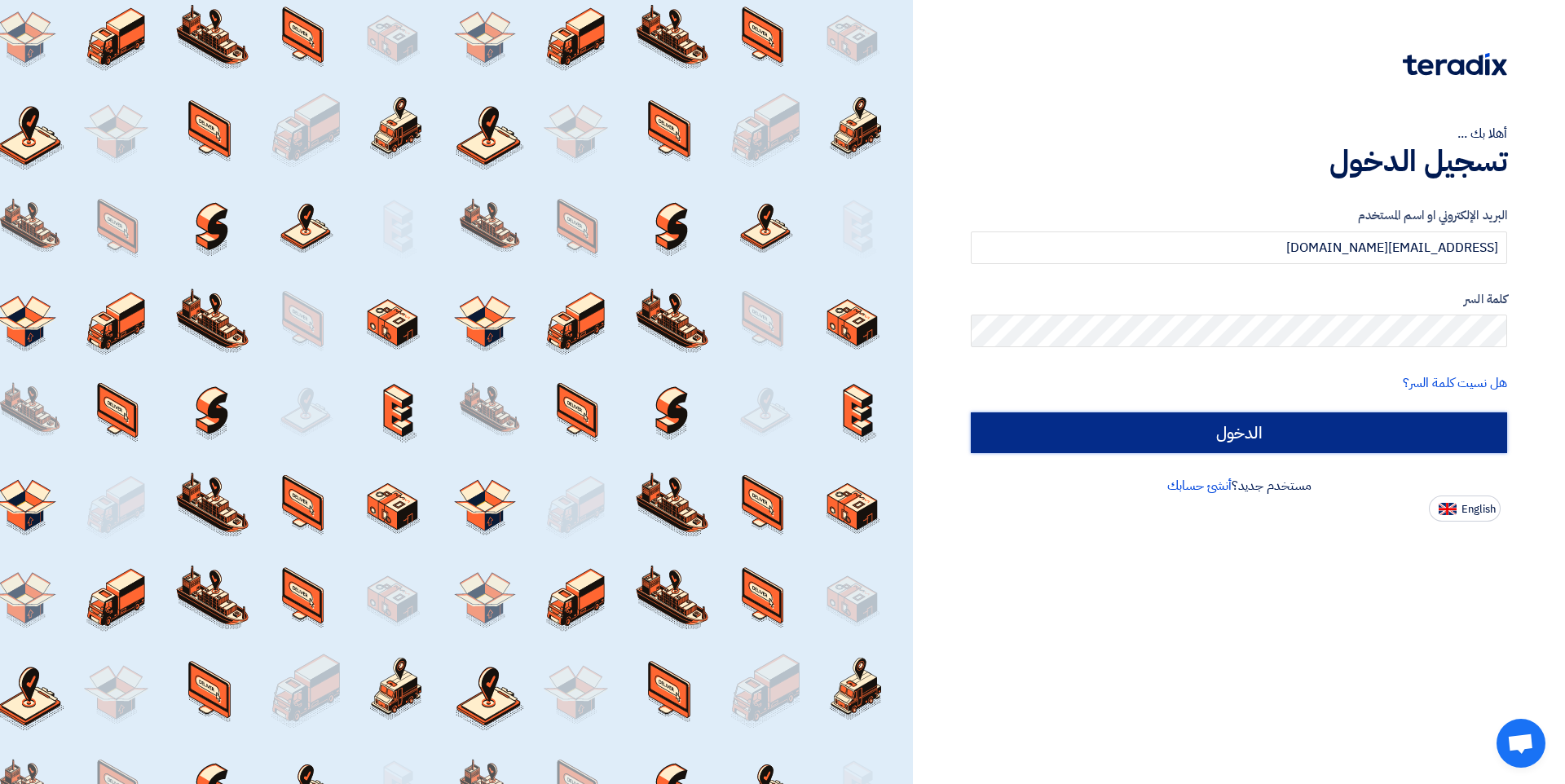
click at [1140, 423] on input "الدخول" at bounding box center [1239, 433] width 537 height 41
type input "Sign in"
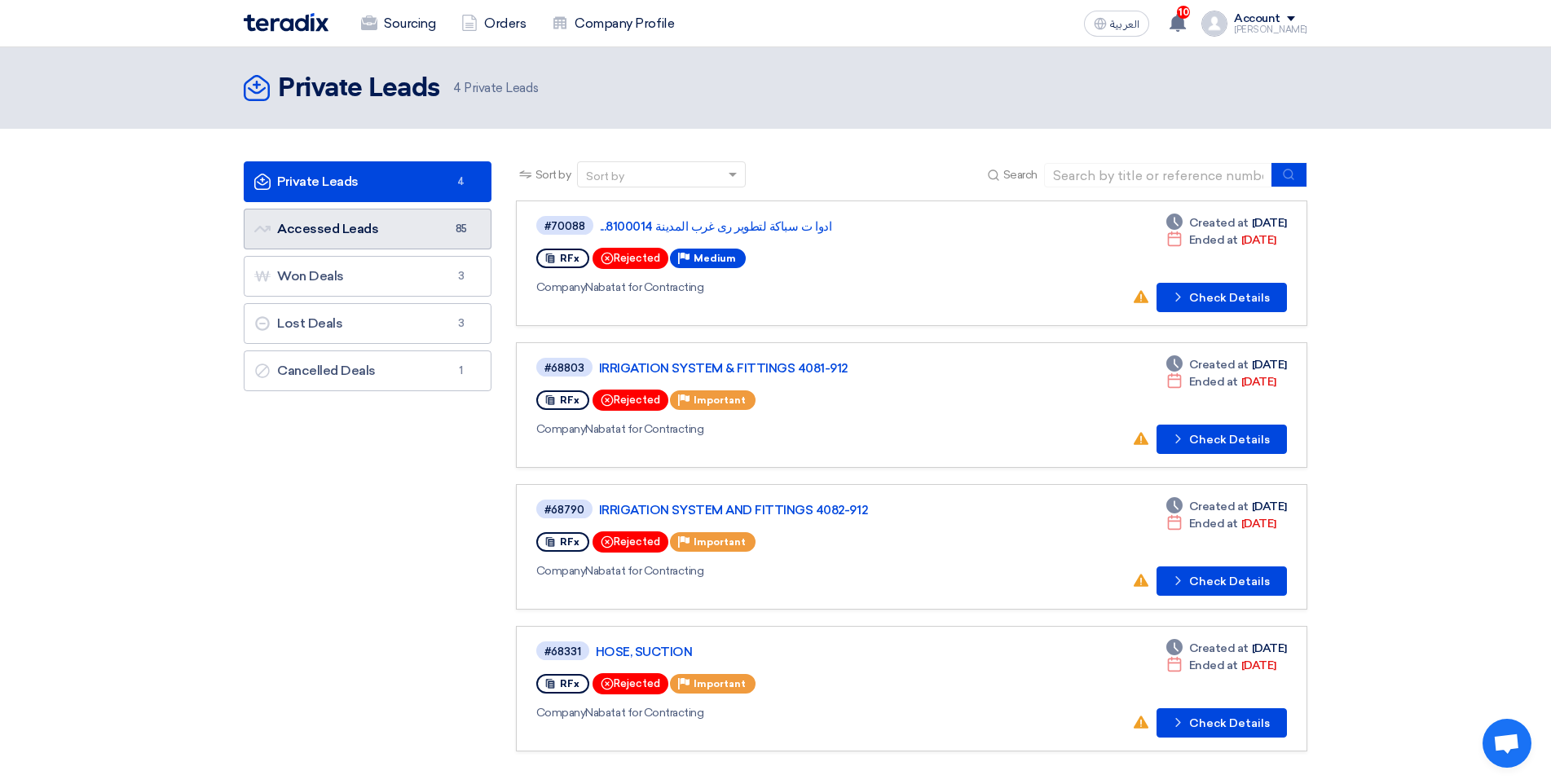
click at [430, 231] on link "Accessed Leads Accessed Leads 85" at bounding box center [367, 229] width 247 height 41
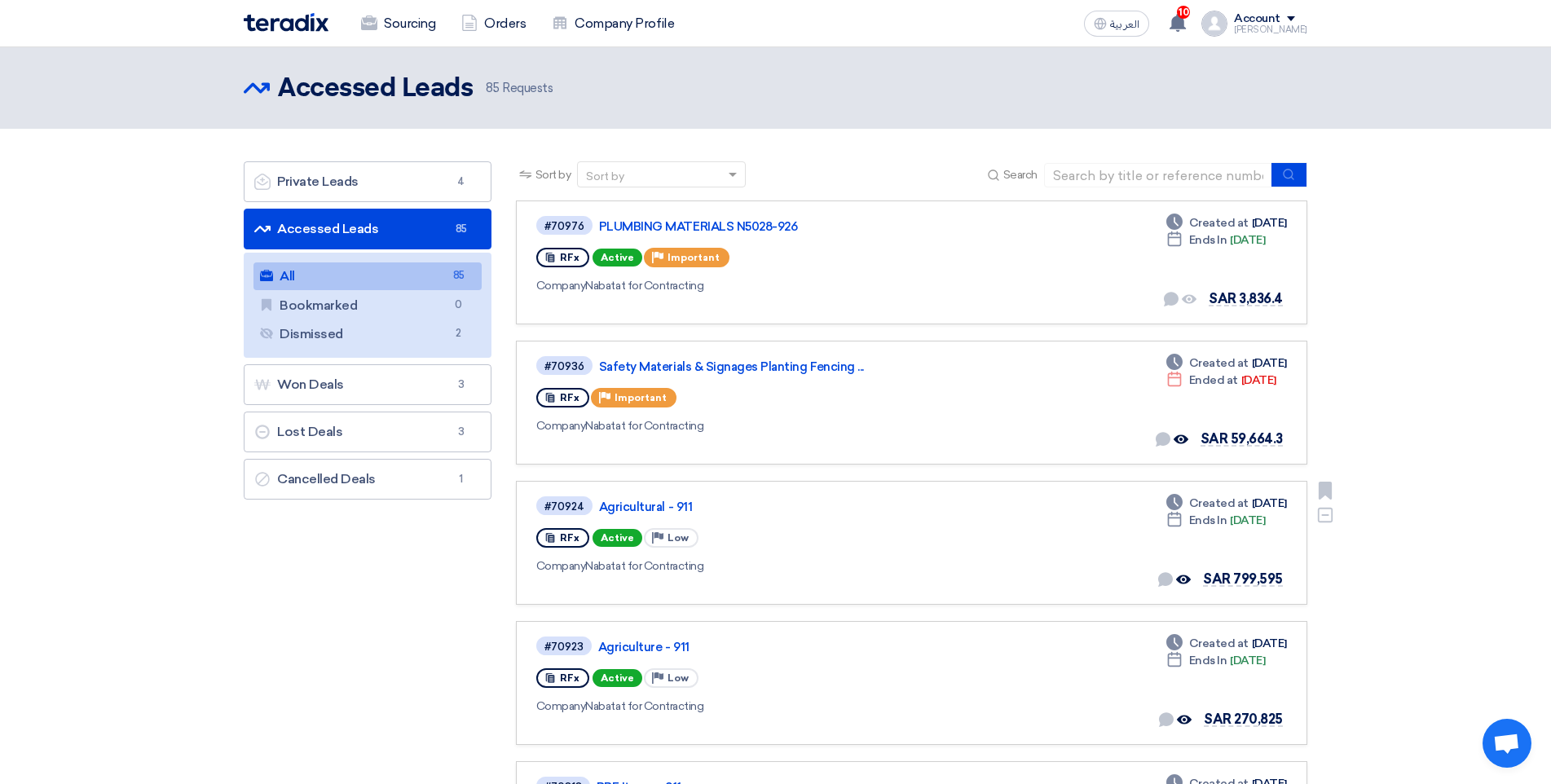
click at [970, 533] on div "RFx Active Priority Low" at bounding box center [773, 537] width 474 height 26
click at [644, 507] on link "Agricultural - 911" at bounding box center [803, 507] width 407 height 14
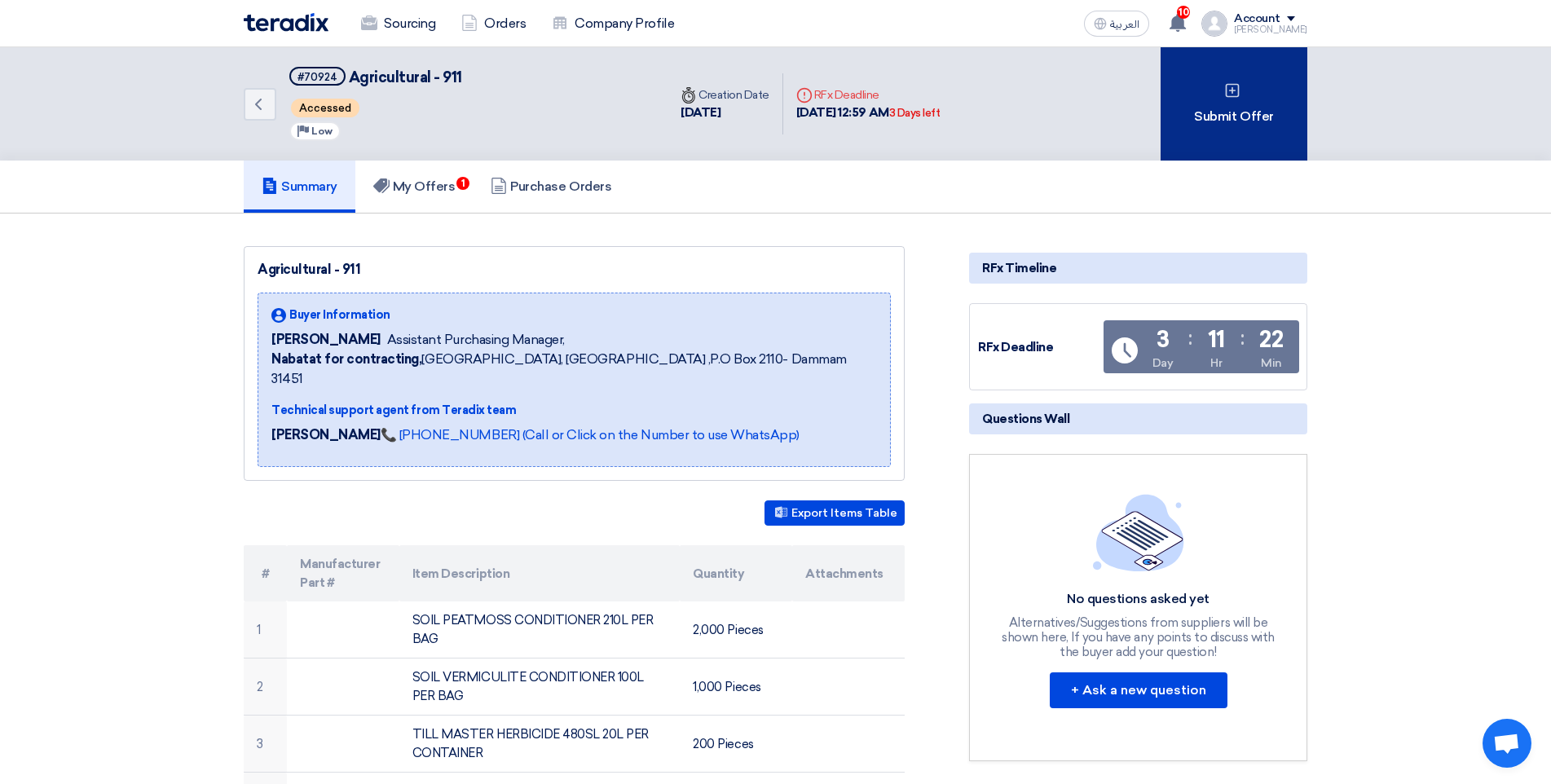
click at [1247, 127] on div "Submit Offer" at bounding box center [1234, 104] width 147 height 113
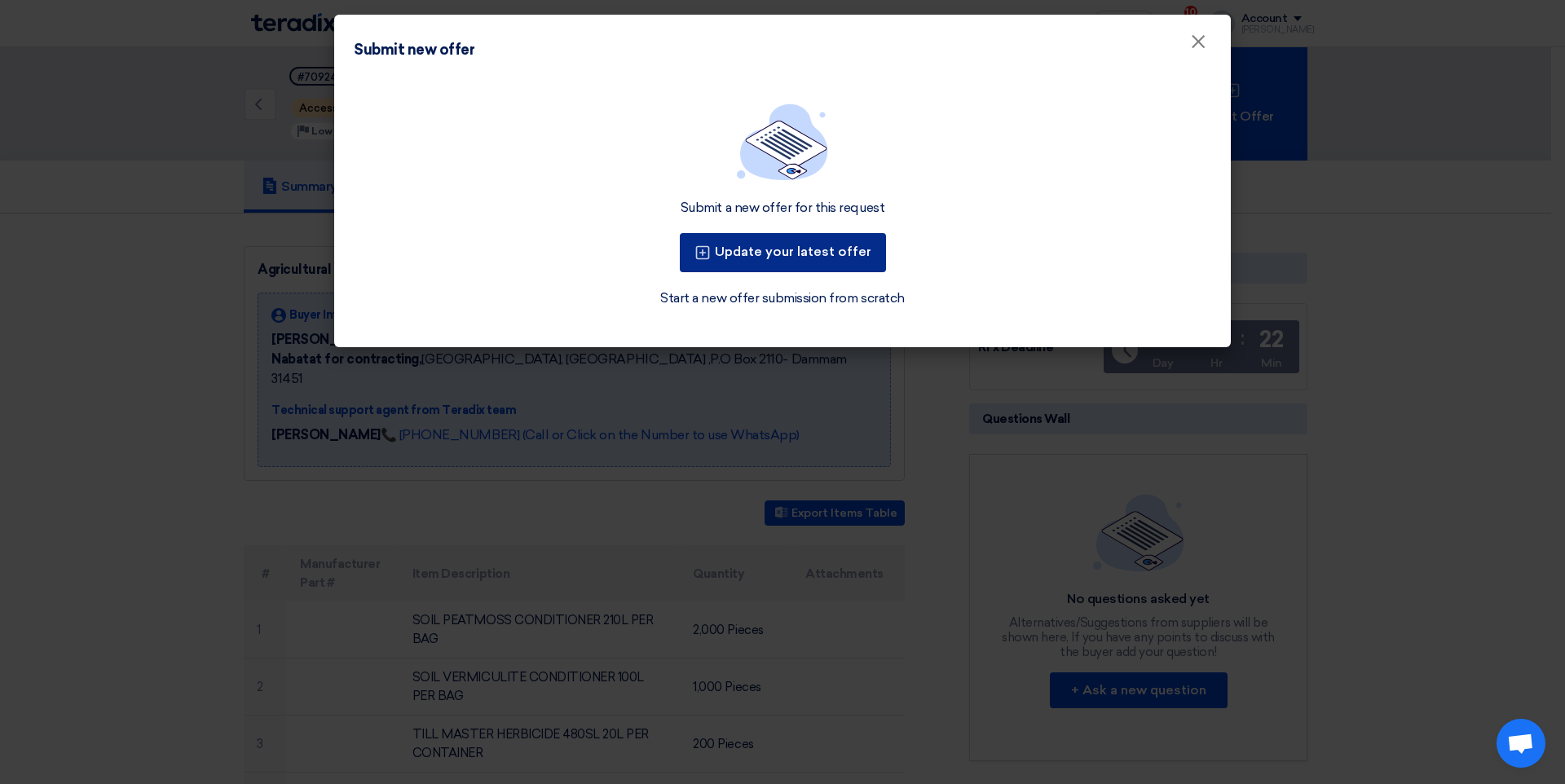
click at [849, 254] on button "Update your latest offer" at bounding box center [782, 253] width 207 height 39
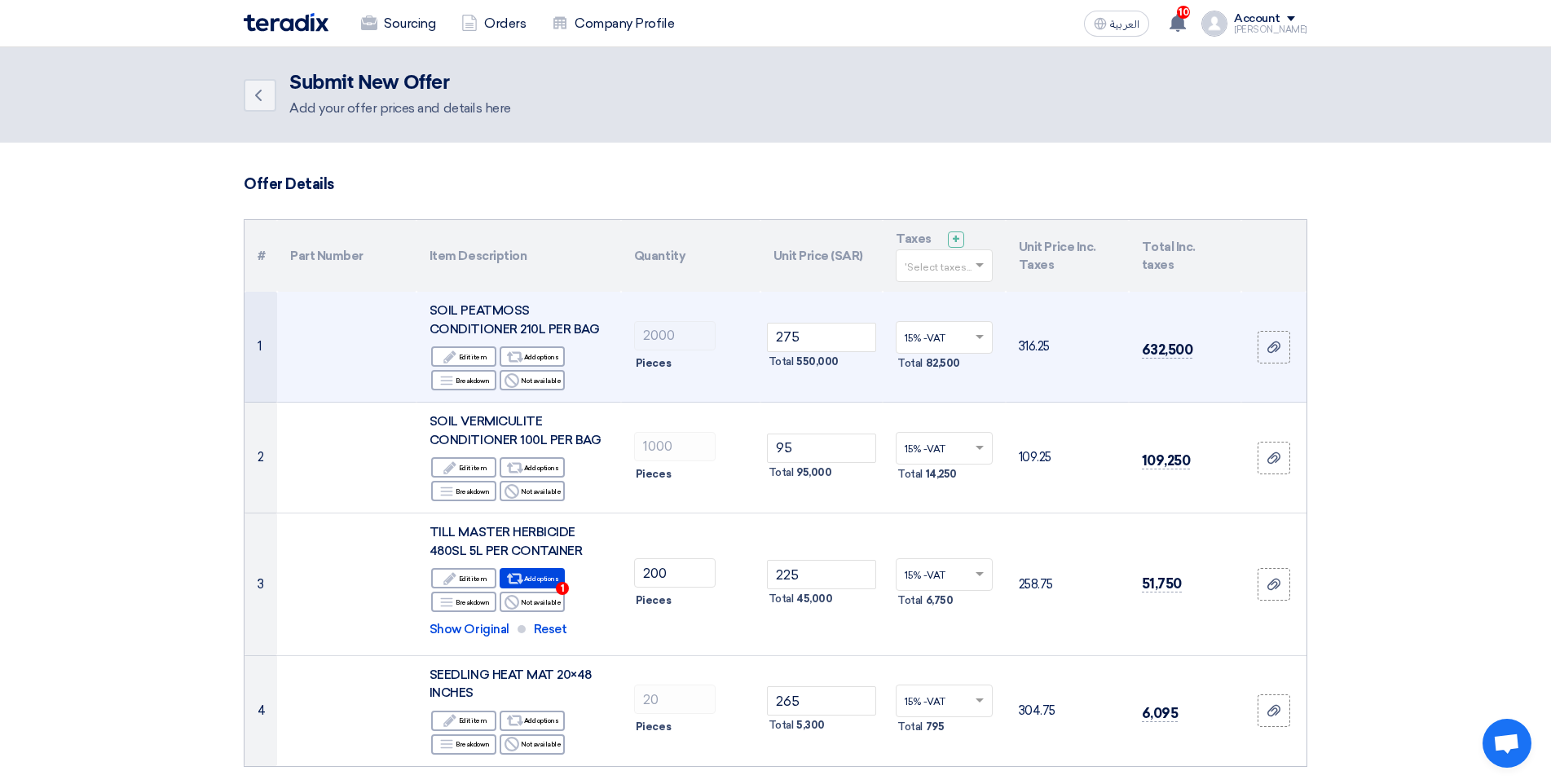
click at [531, 307] on div "SOIL PEATMOSS CONDITIONER 210L PER BAG" at bounding box center [519, 320] width 179 height 37
click at [528, 306] on div "SOIL PEATMOSS CONDITIONER 210L PER BAG" at bounding box center [519, 320] width 179 height 37
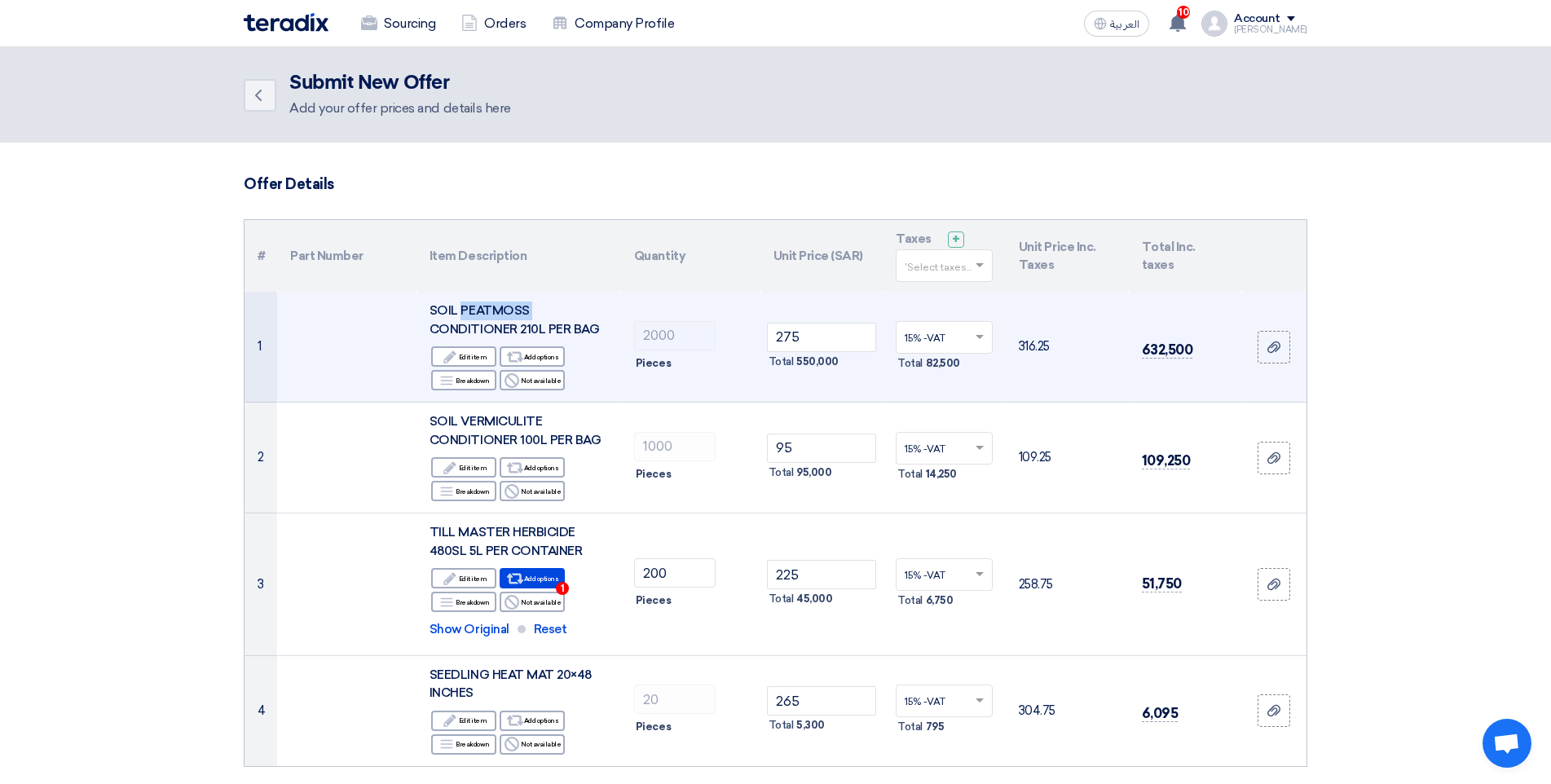
click at [528, 306] on div "SOIL PEATMOSS CONDITIONER 210L PER BAG" at bounding box center [519, 320] width 179 height 37
drag, startPoint x: 526, startPoint y: 304, endPoint x: 438, endPoint y: 329, distance: 91.5
click at [438, 332] on span "SOIL PEATMOSS CONDITIONER 210L PER BAG" at bounding box center [514, 320] width 169 height 33
drag, startPoint x: 430, startPoint y: 314, endPoint x: 605, endPoint y: 338, distance: 176.6
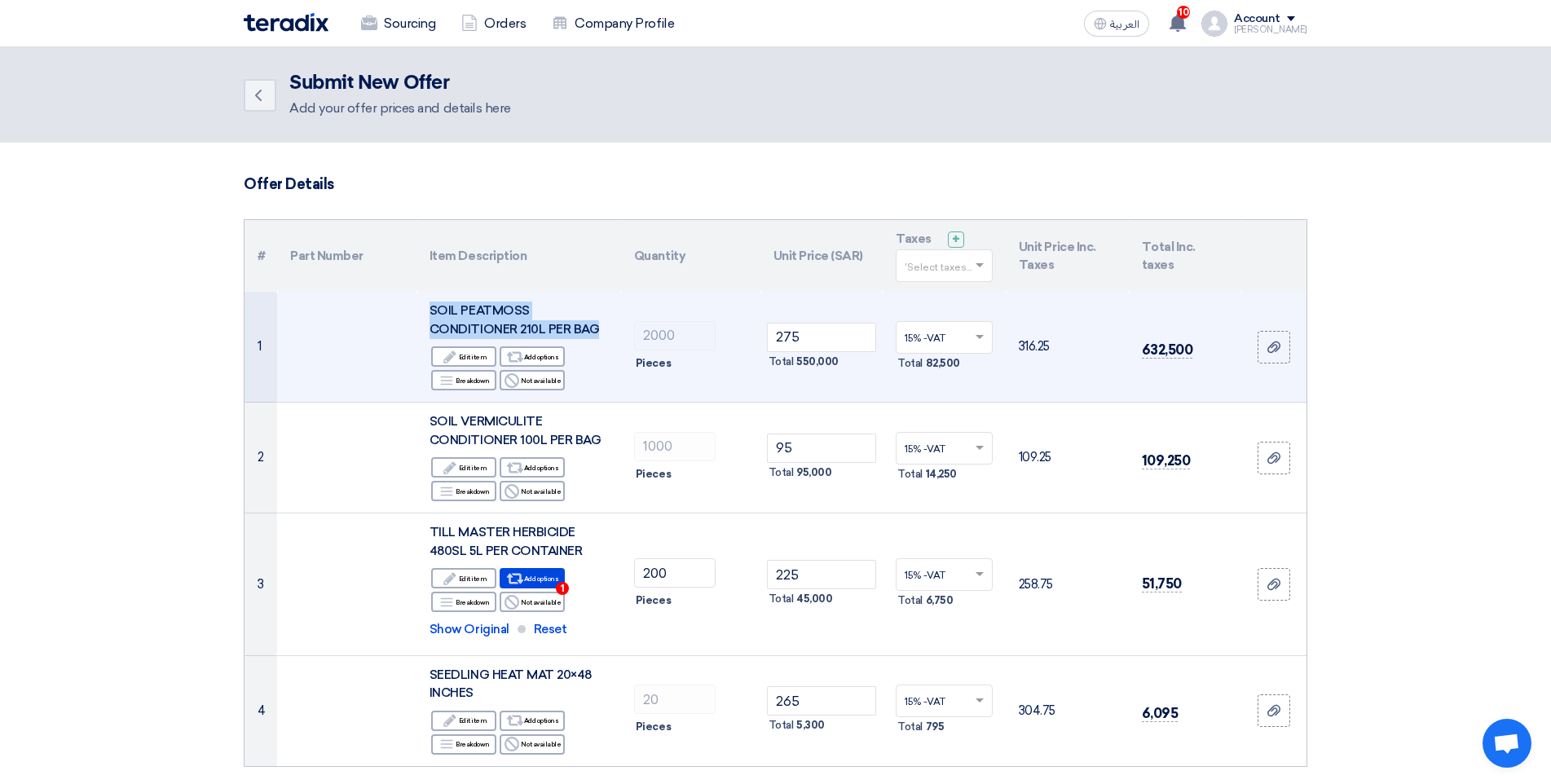
click at [605, 336] on div "SOIL PEATMOSS CONDITIONER 210L PER BAG" at bounding box center [519, 320] width 179 height 37
drag, startPoint x: 774, startPoint y: 156, endPoint x: 378, endPoint y: 358, distance: 444.5
click at [378, 358] on td at bounding box center [347, 347] width 139 height 111
drag, startPoint x: 599, startPoint y: 324, endPoint x: 423, endPoint y: 305, distance: 177.0
click at [423, 305] on td "SOIL PEATMOSS CONDITIONER 210L PER BAG Edit Edit item Alternative Add options B…" at bounding box center [519, 347] width 205 height 111
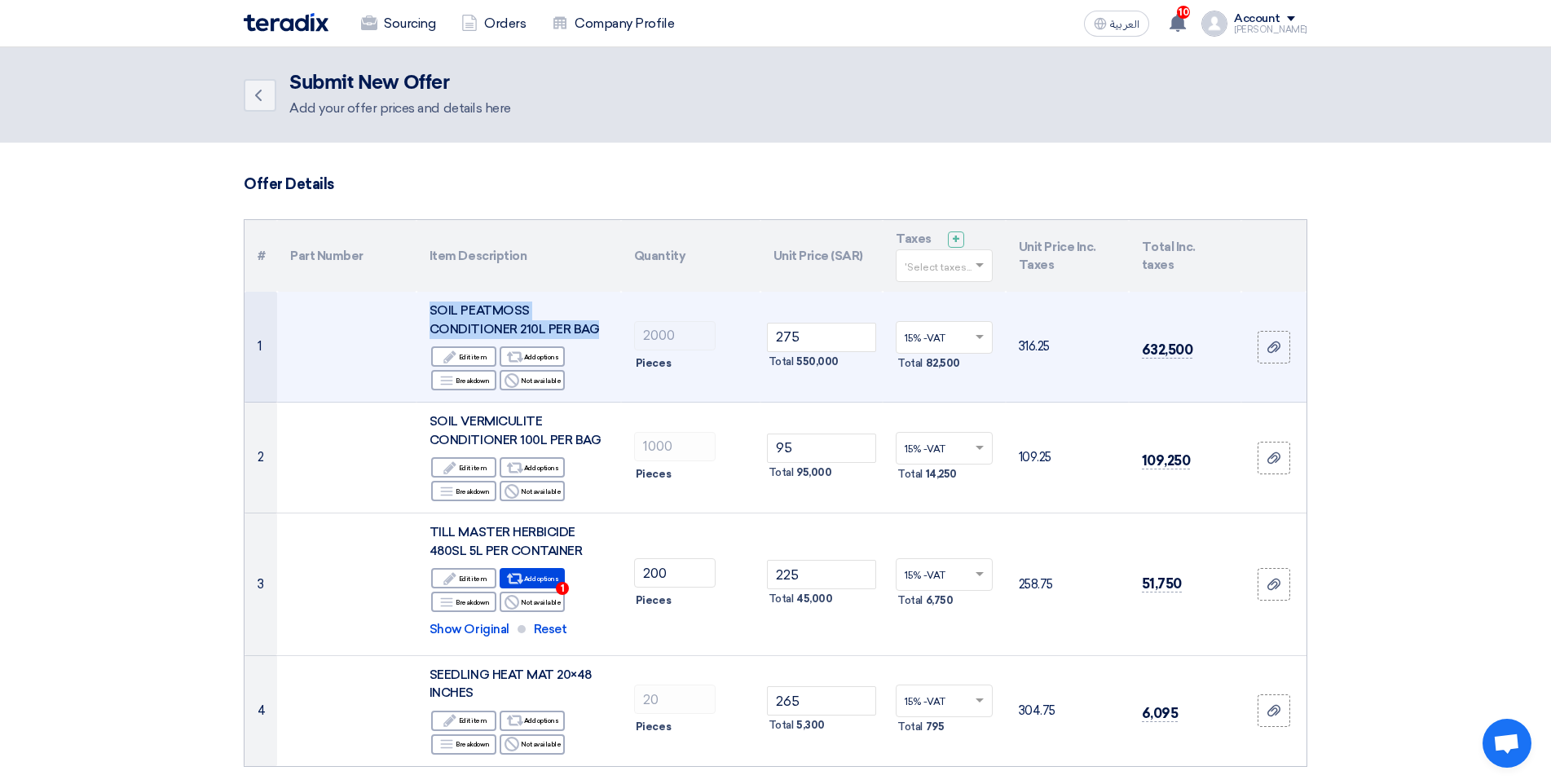
copy span "SOIL PEATMOSS CONDITIONER 210L PER BAG"
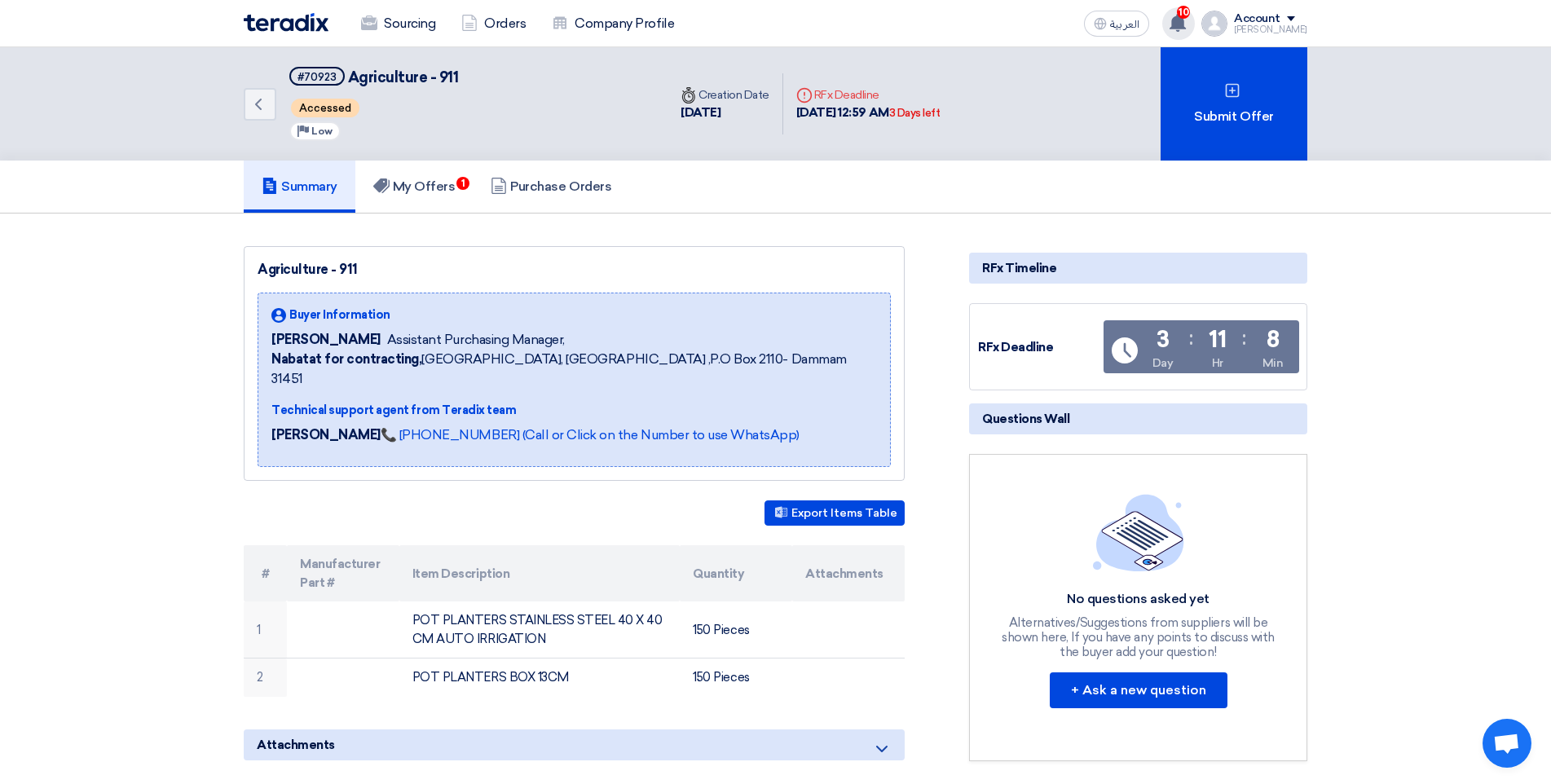
click at [1190, 14] on span "10" at bounding box center [1183, 12] width 13 height 13
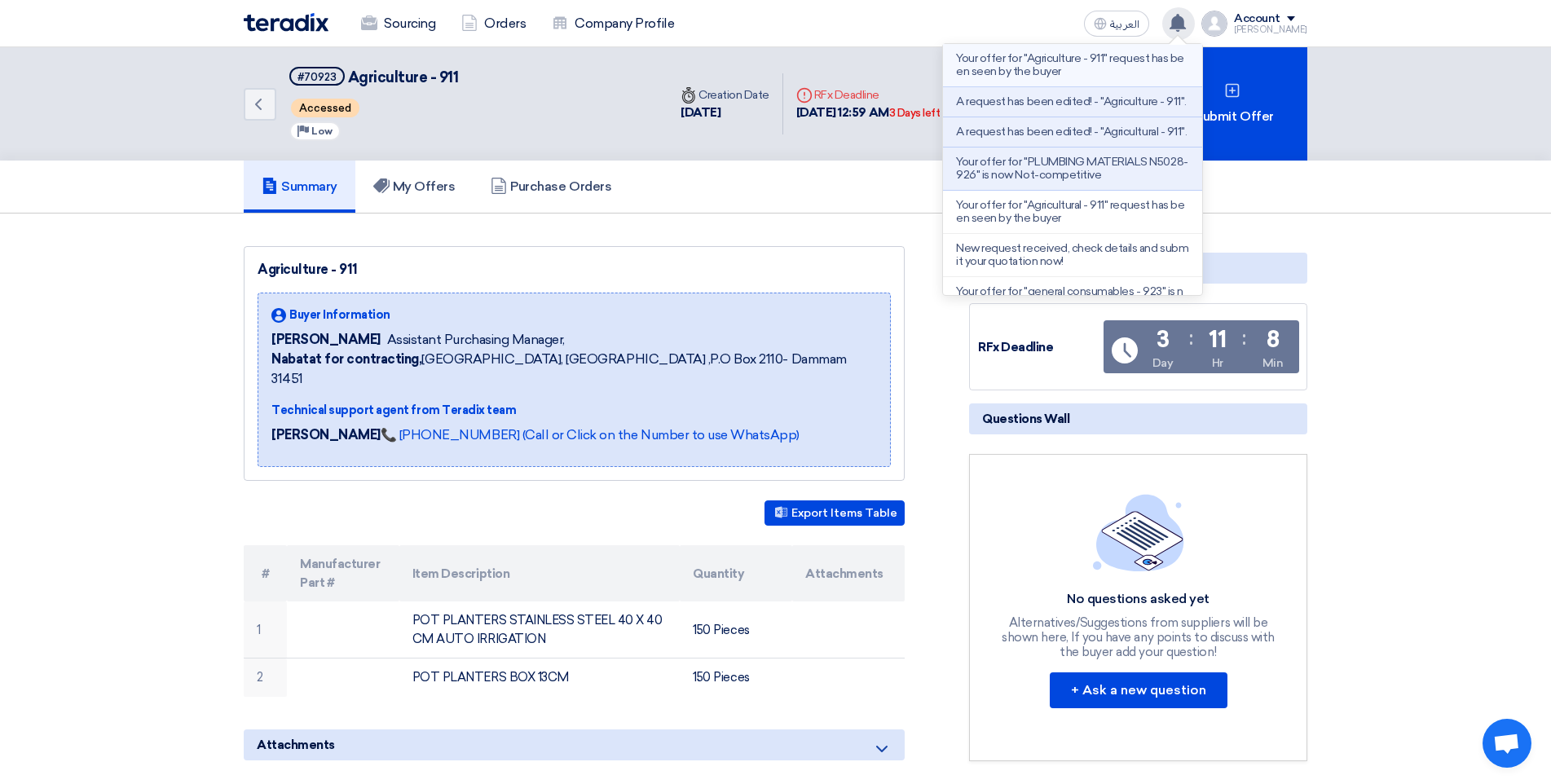
click at [1089, 68] on p "Your offer for "Agriculture - 911" request has been seen by the buyer" at bounding box center [1072, 65] width 233 height 26
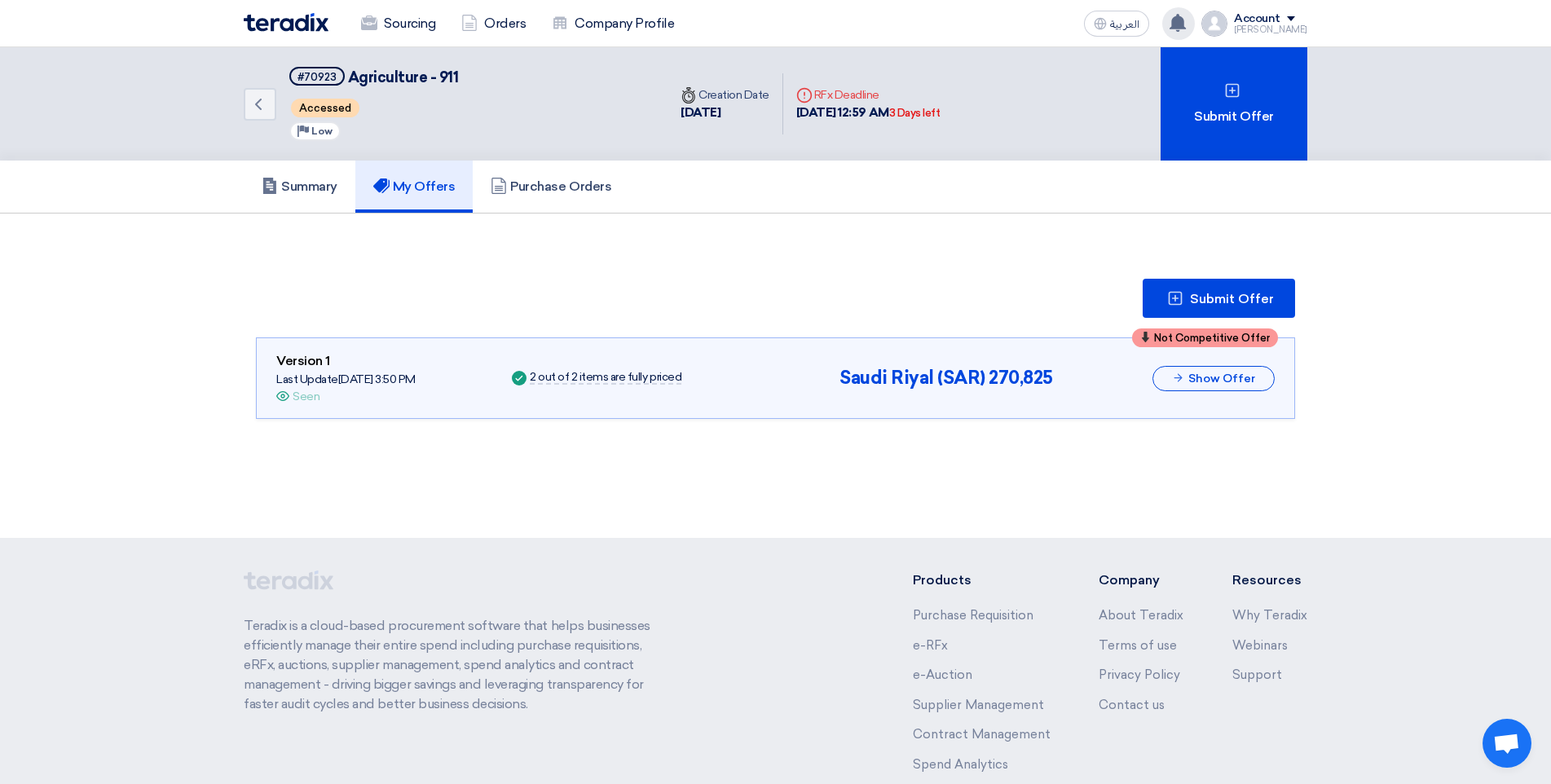
click at [432, 189] on h5 "My Offers" at bounding box center [414, 186] width 82 height 16
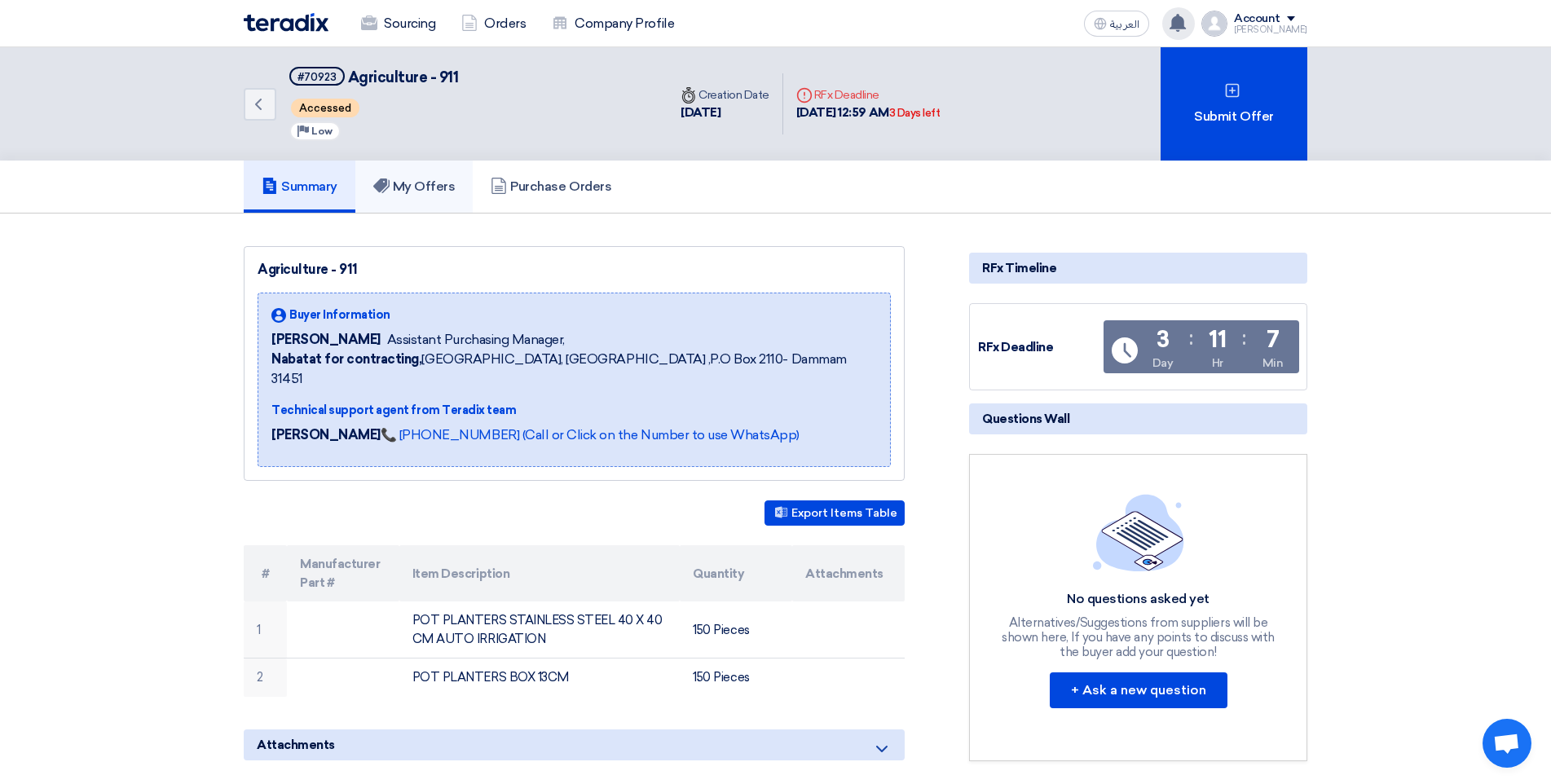
click at [425, 185] on h5 "My Offers" at bounding box center [414, 186] width 82 height 16
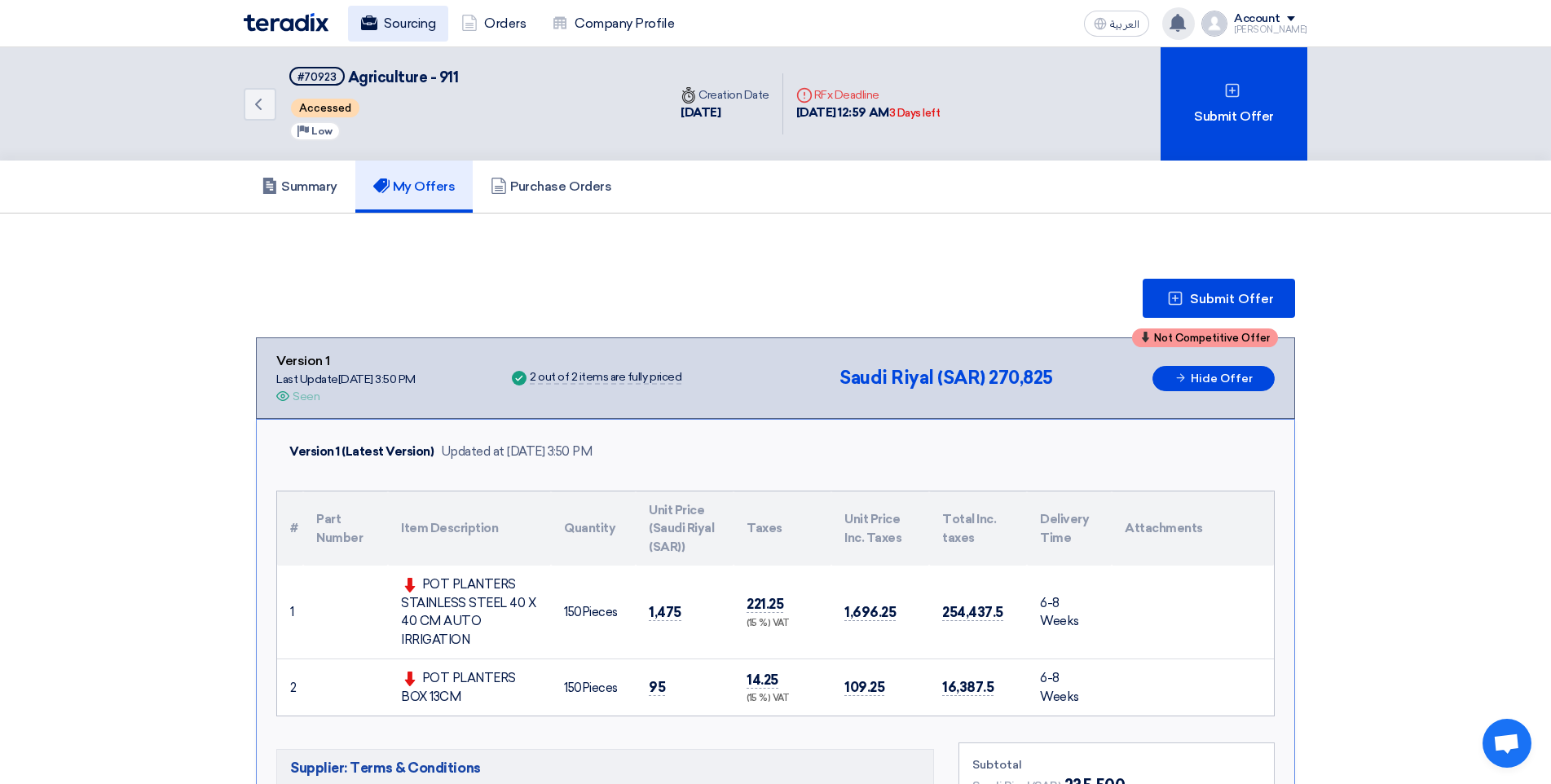
click at [412, 27] on link "Sourcing" at bounding box center [398, 24] width 100 height 36
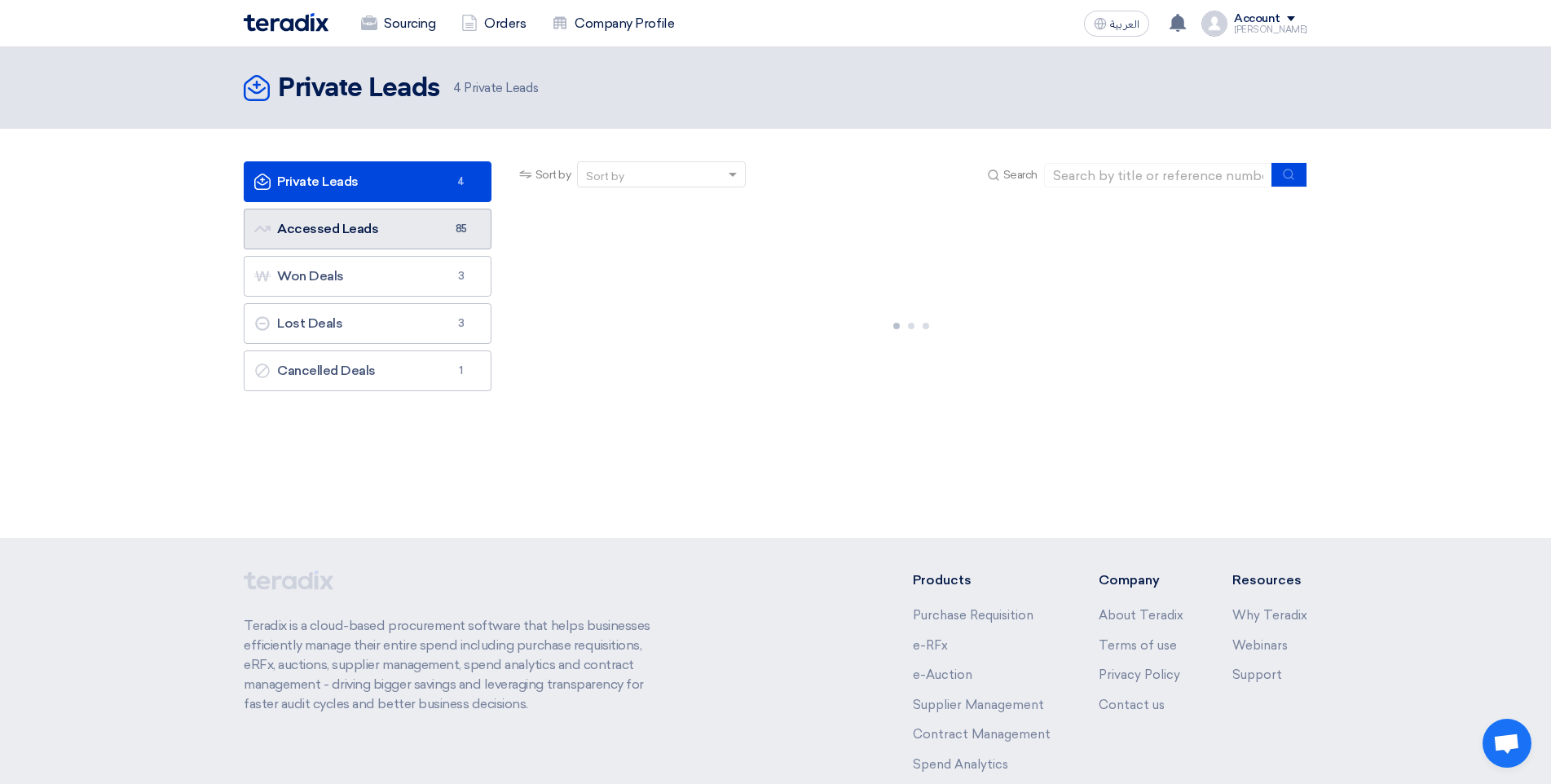
click at [429, 228] on link "Accessed Leads Accessed Leads 85" at bounding box center [367, 229] width 247 height 41
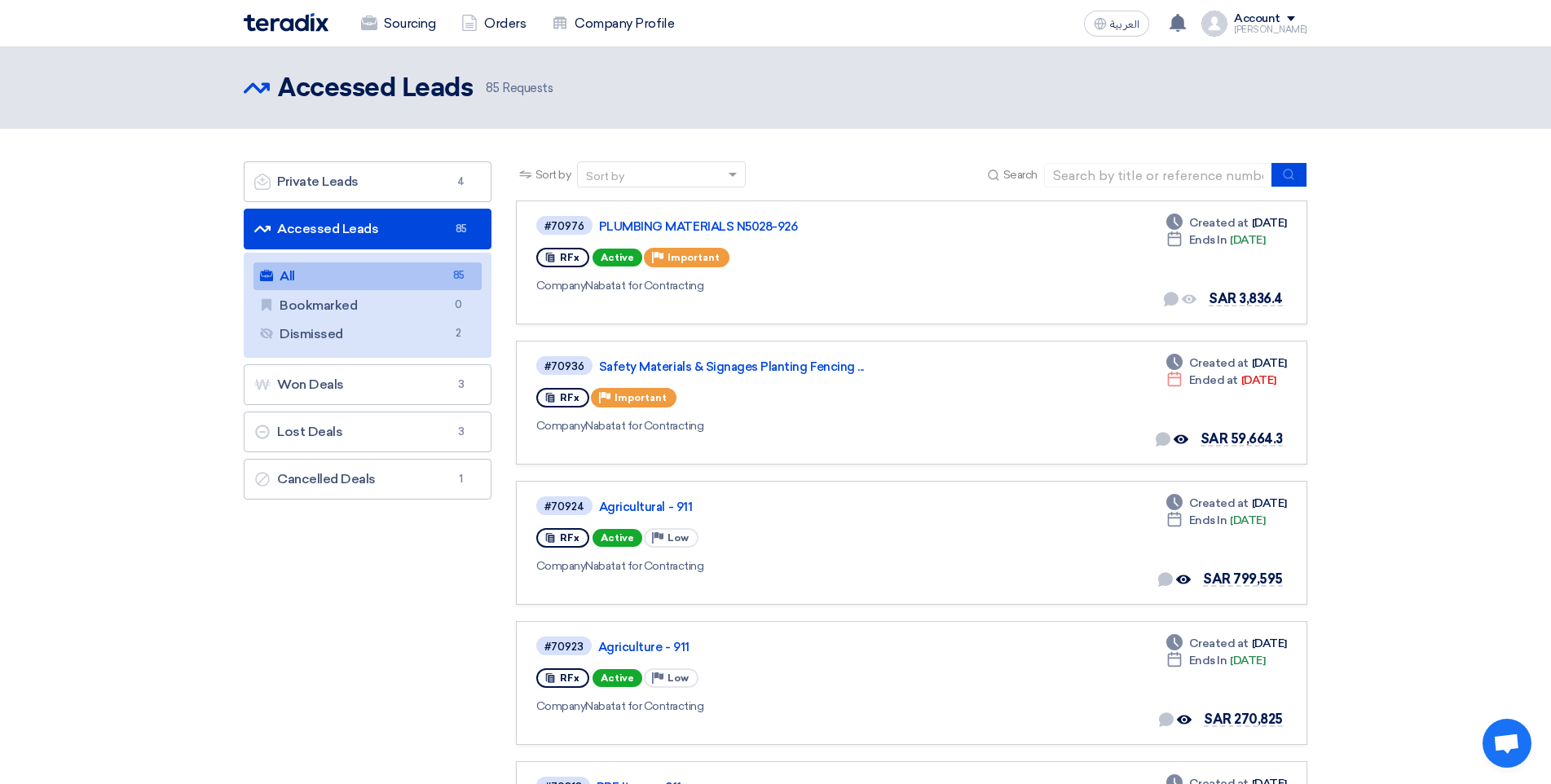
click at [423, 269] on link "All All 85" at bounding box center [367, 276] width 228 height 28
click at [751, 540] on div "RFx Active Priority Low" at bounding box center [773, 537] width 474 height 26
click at [628, 509] on link "Agricultural - 911" at bounding box center [803, 507] width 407 height 14
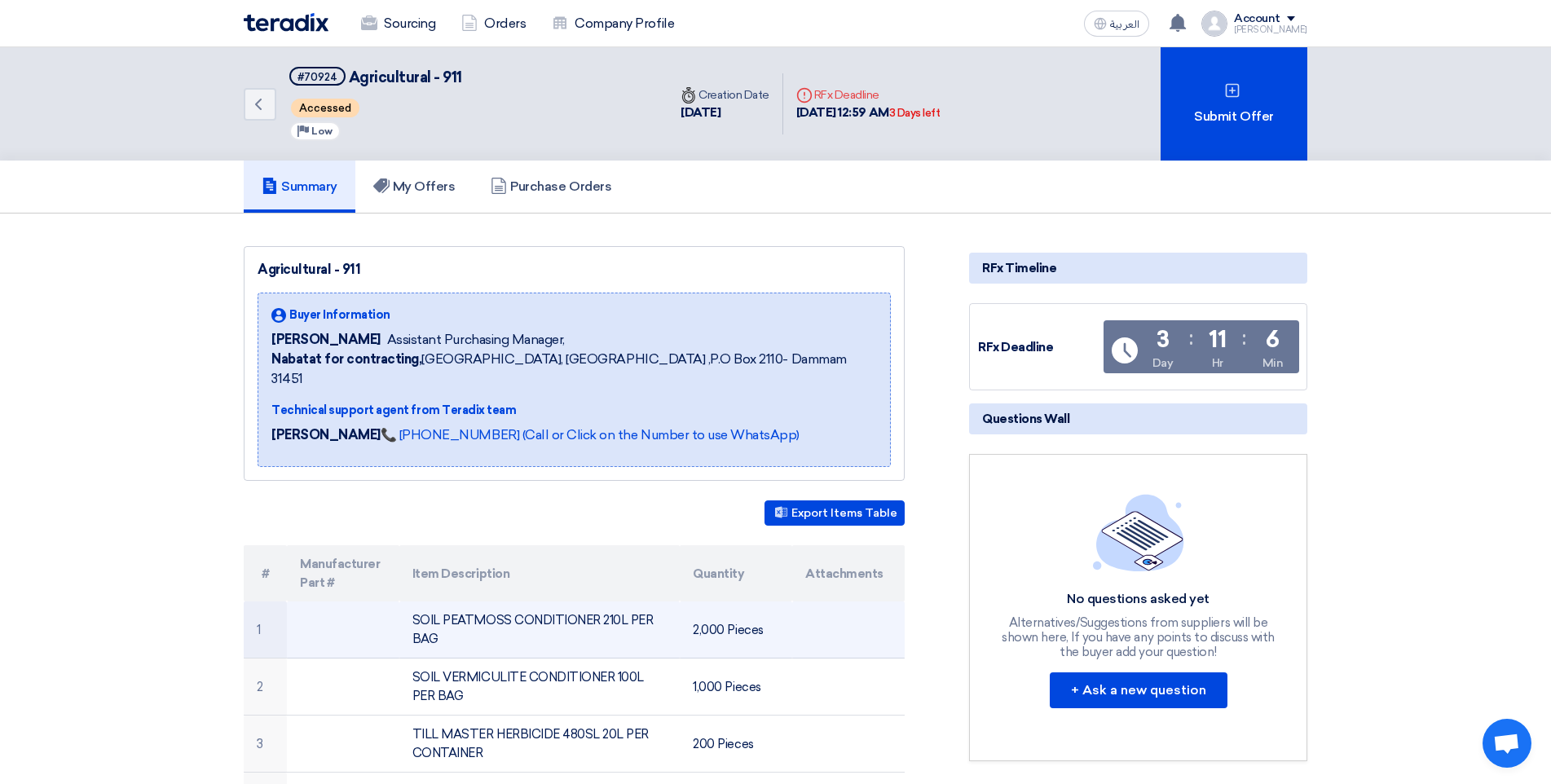
click at [517, 602] on td "SOIL PEATMOSS CONDITIONER 210L PER BAG" at bounding box center [540, 629] width 281 height 57
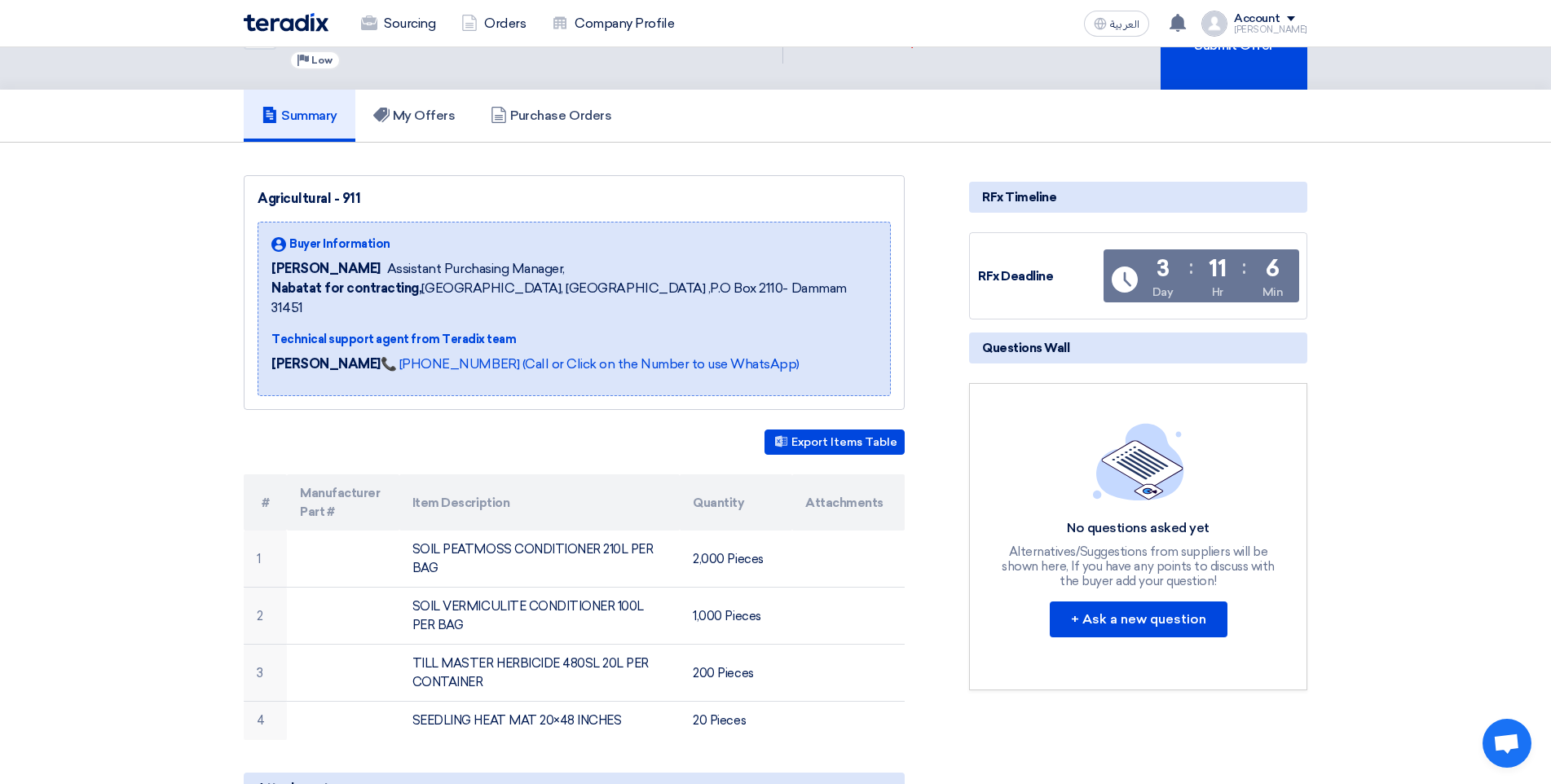
scroll to position [82, 0]
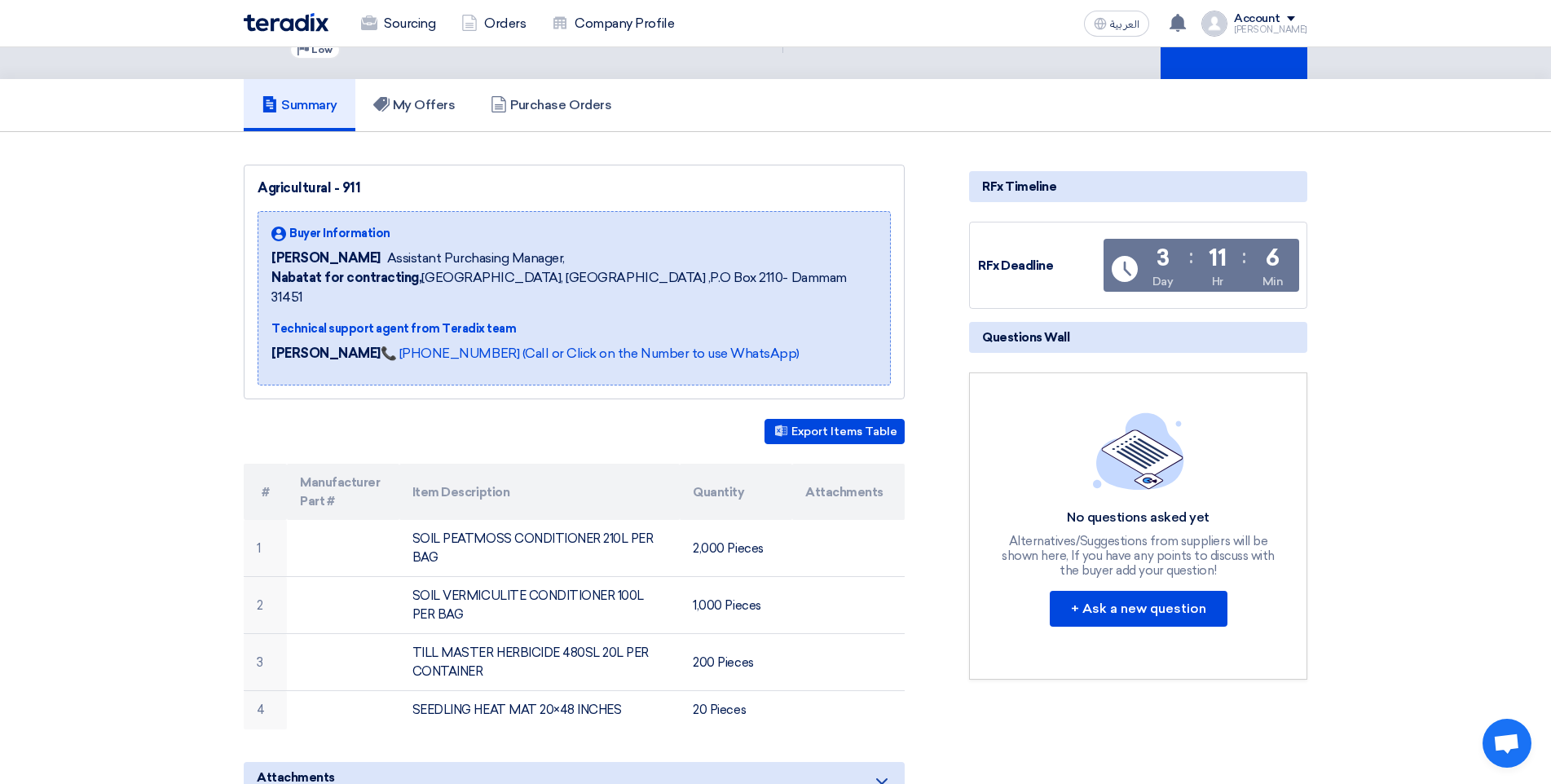
click at [847, 480] on th "Attachments" at bounding box center [849, 491] width 112 height 56
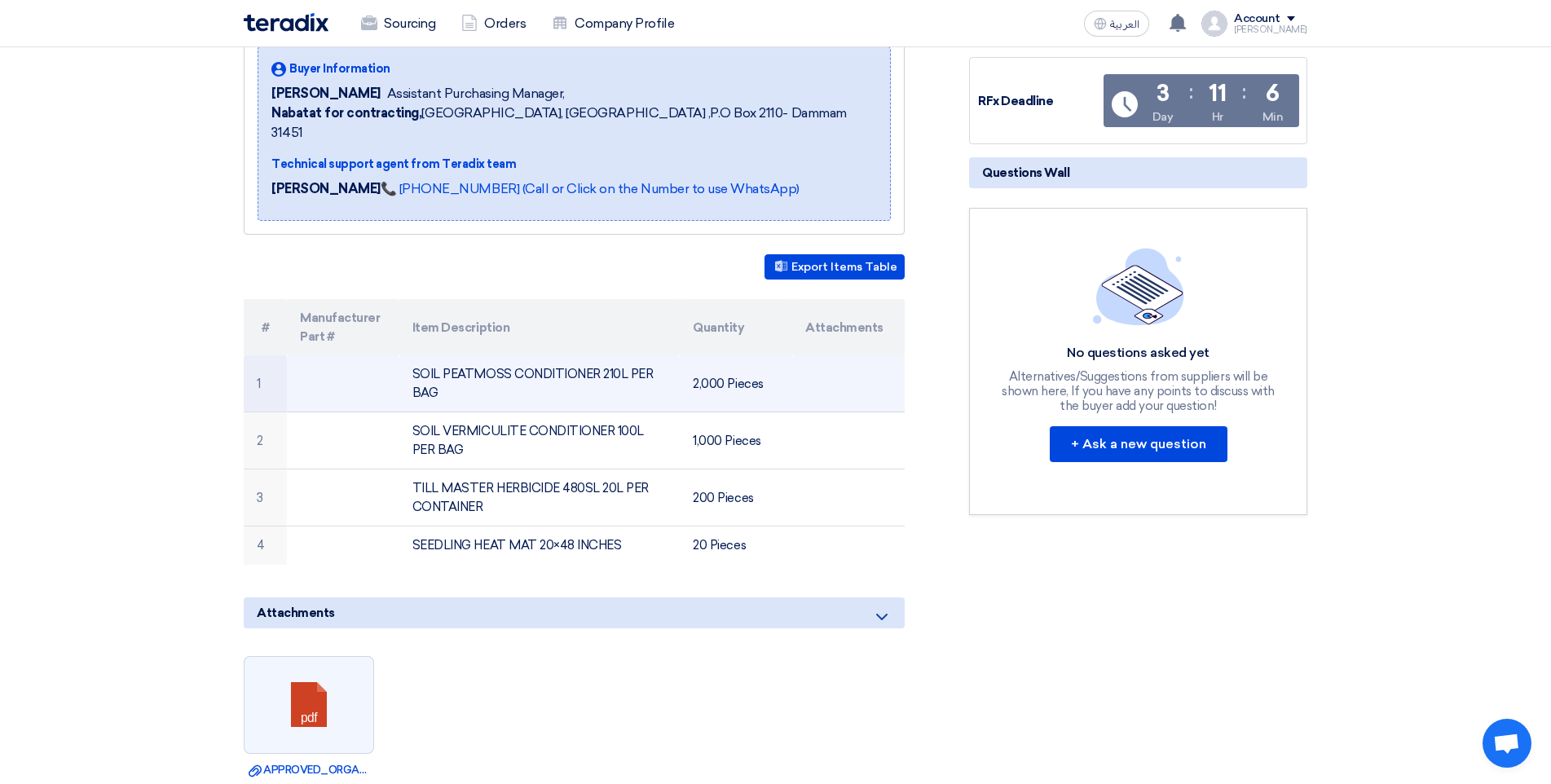
scroll to position [326, 0]
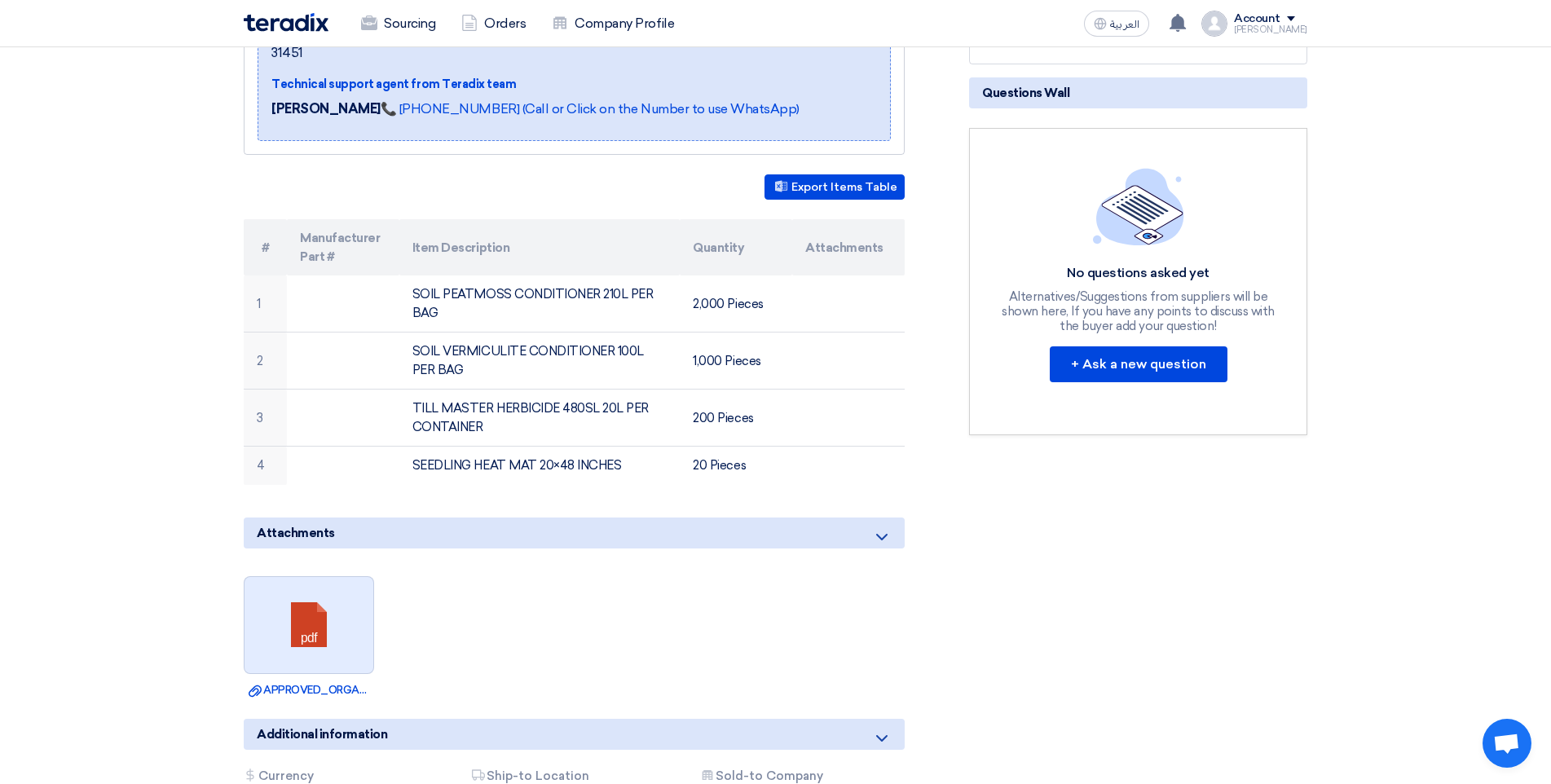
click at [307, 622] on link at bounding box center [310, 626] width 130 height 98
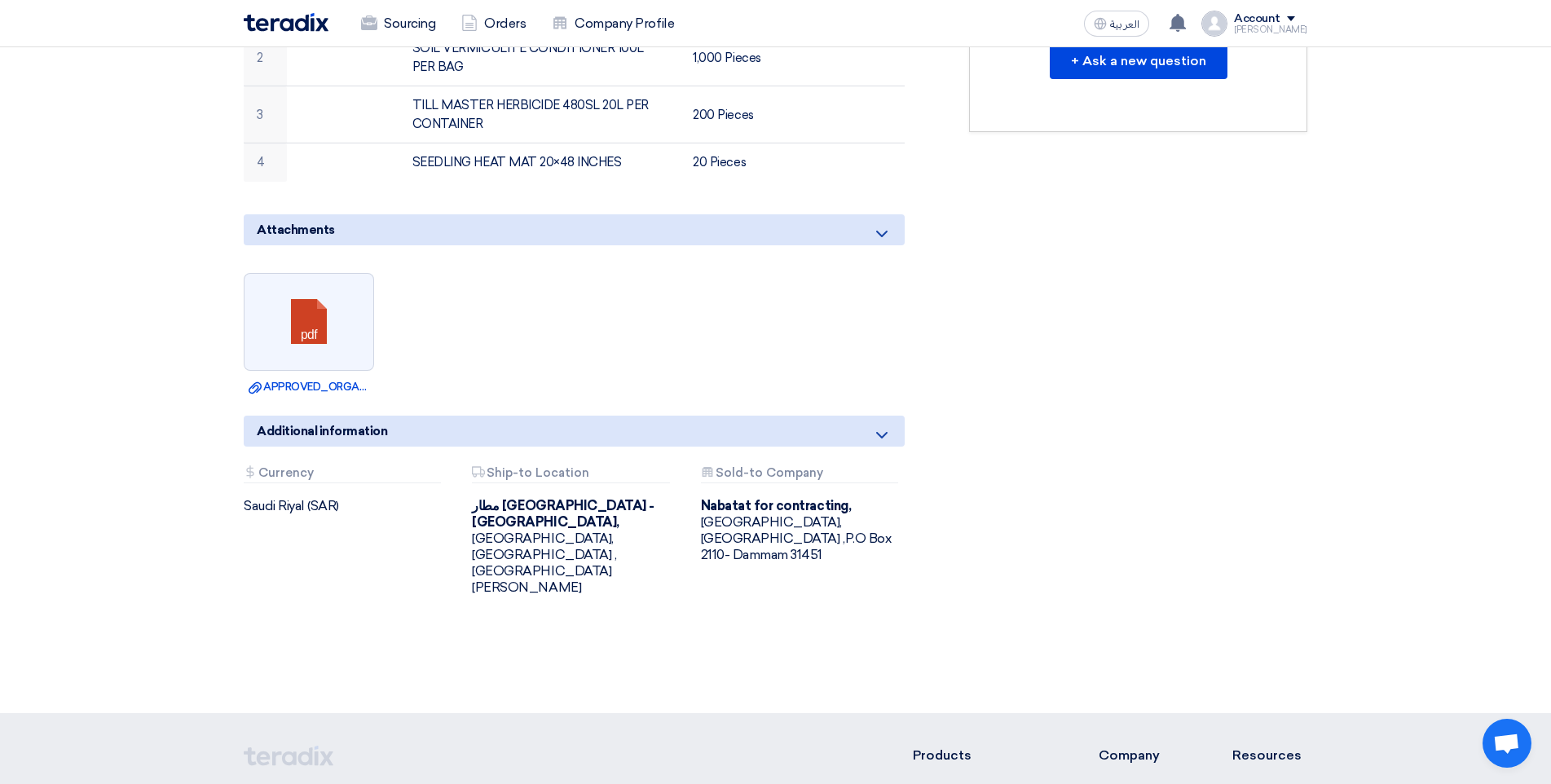
scroll to position [571, 0]
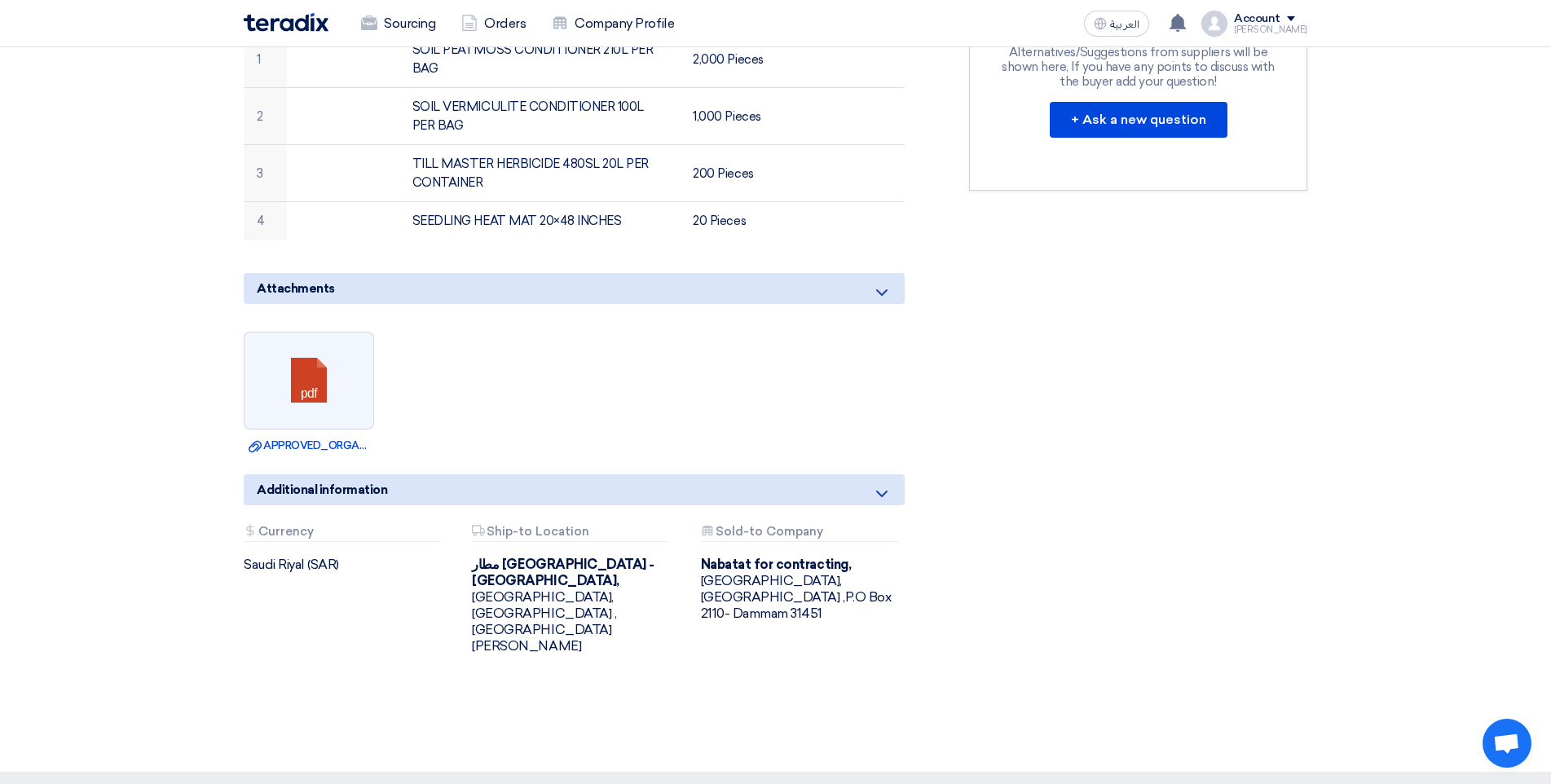
click at [886, 289] on use at bounding box center [881, 293] width 11 height 7
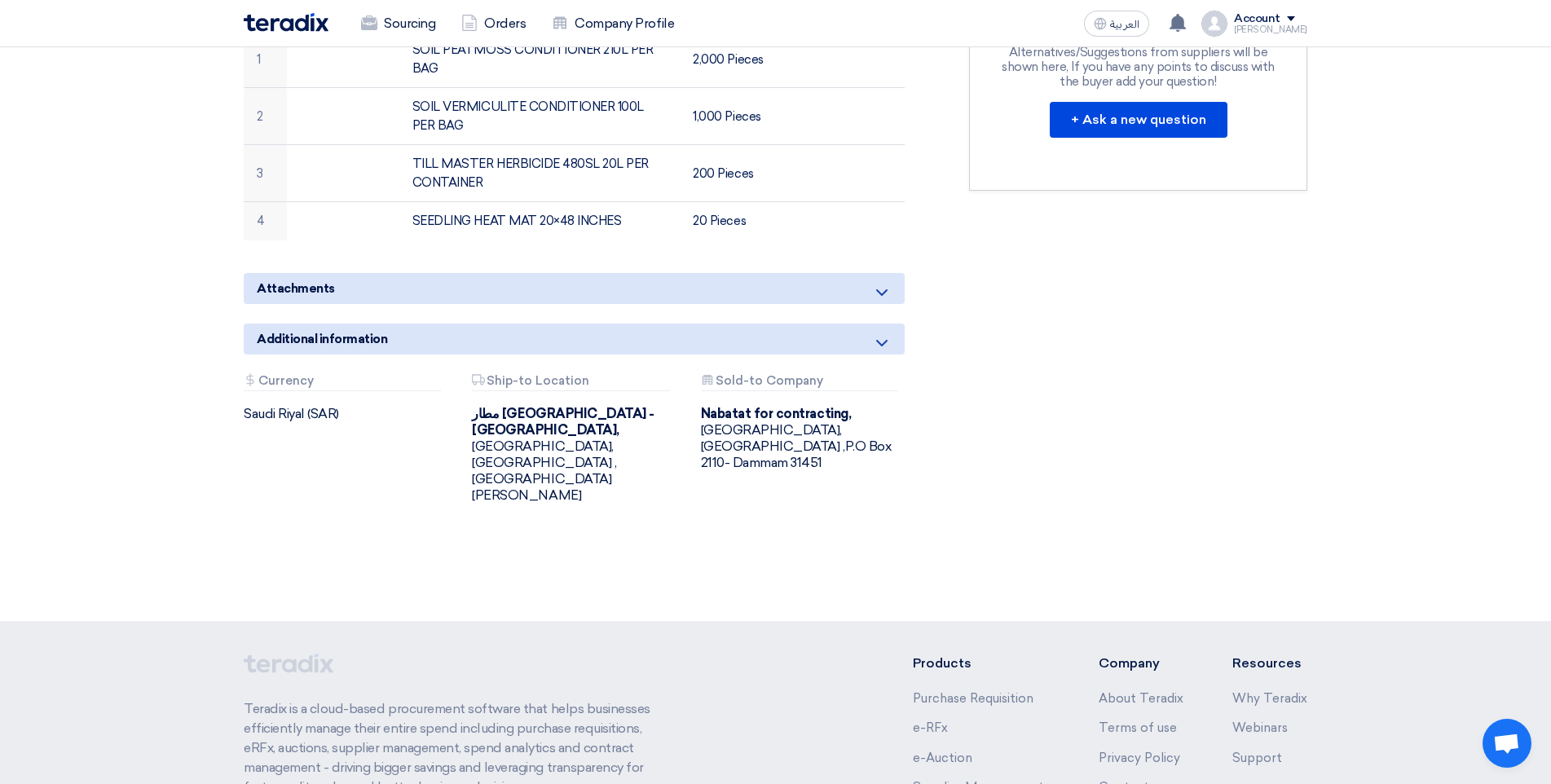
click at [884, 289] on use at bounding box center [881, 293] width 11 height 7
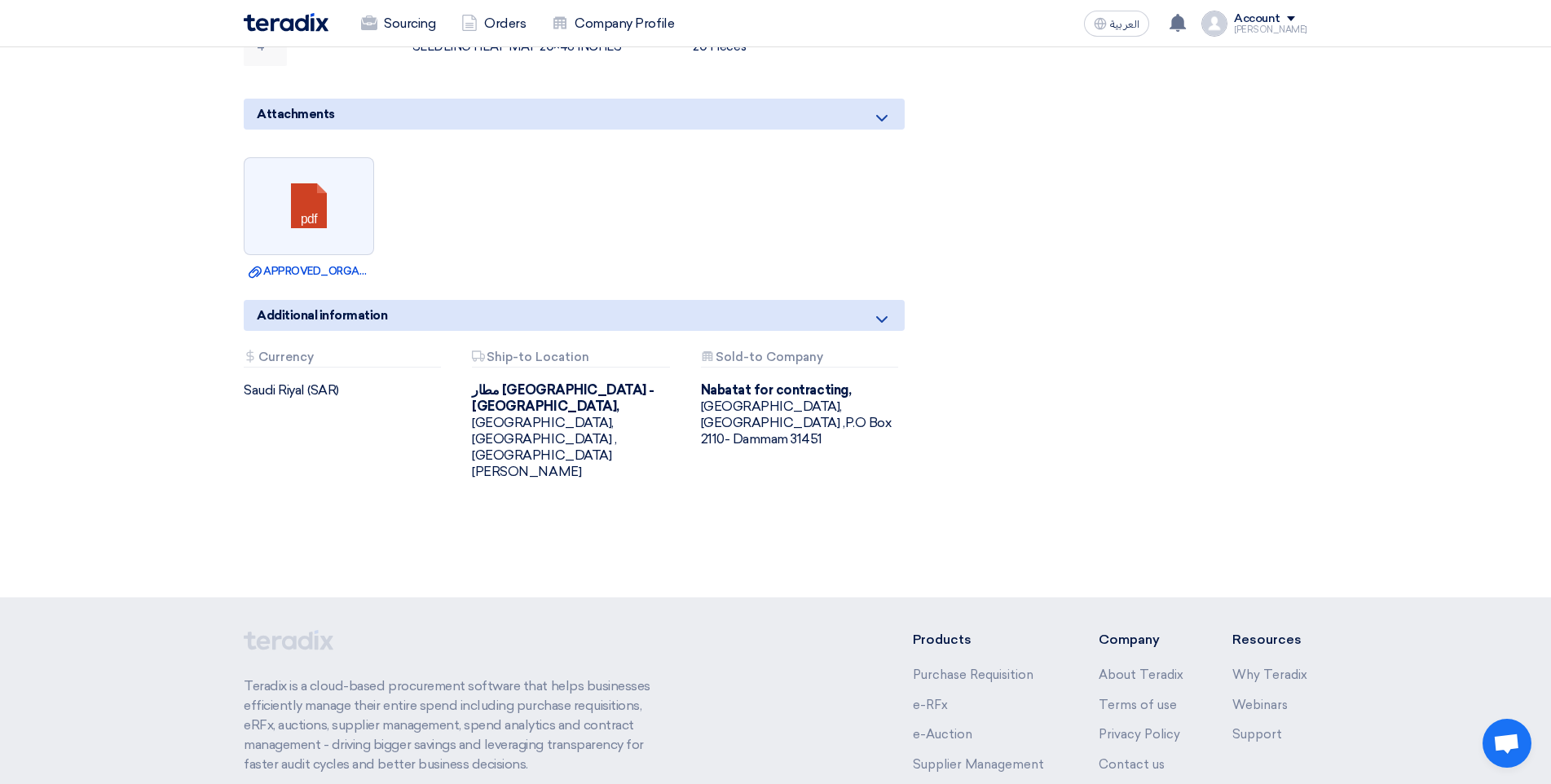
scroll to position [696, 0]
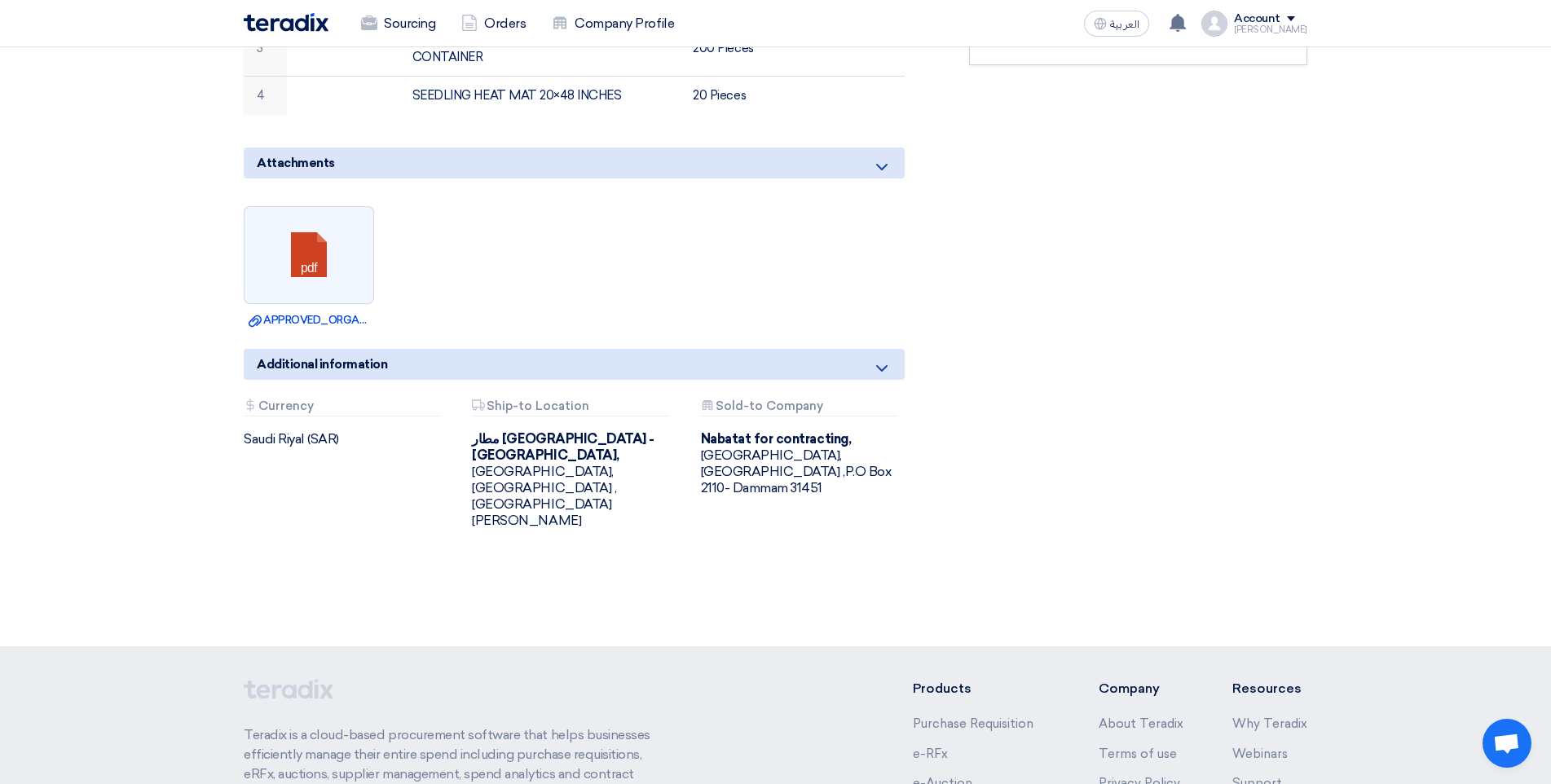
click at [881, 349] on div "Additional information" at bounding box center [574, 364] width 661 height 31
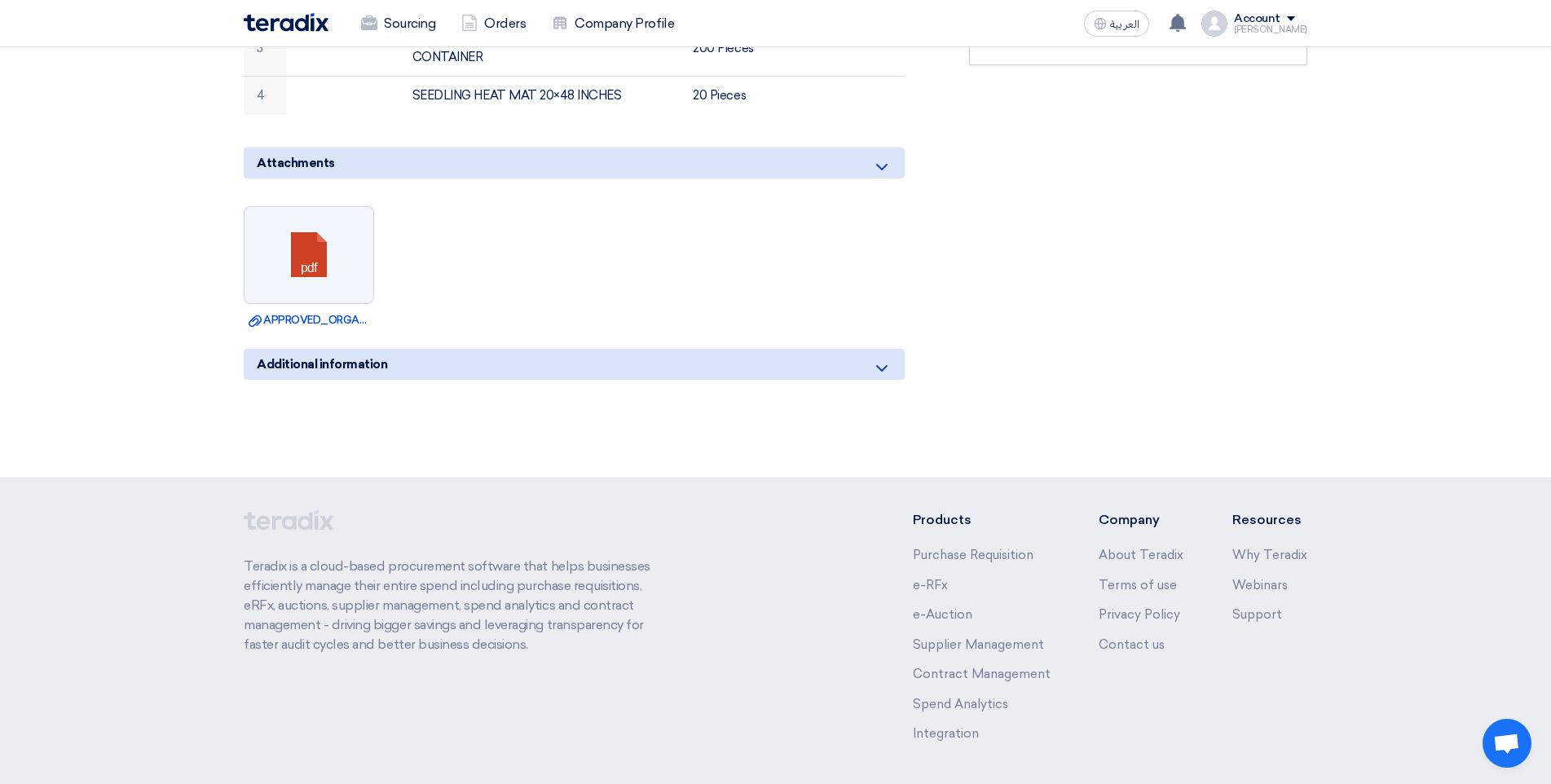
click at [881, 359] on icon at bounding box center [882, 368] width 20 height 20
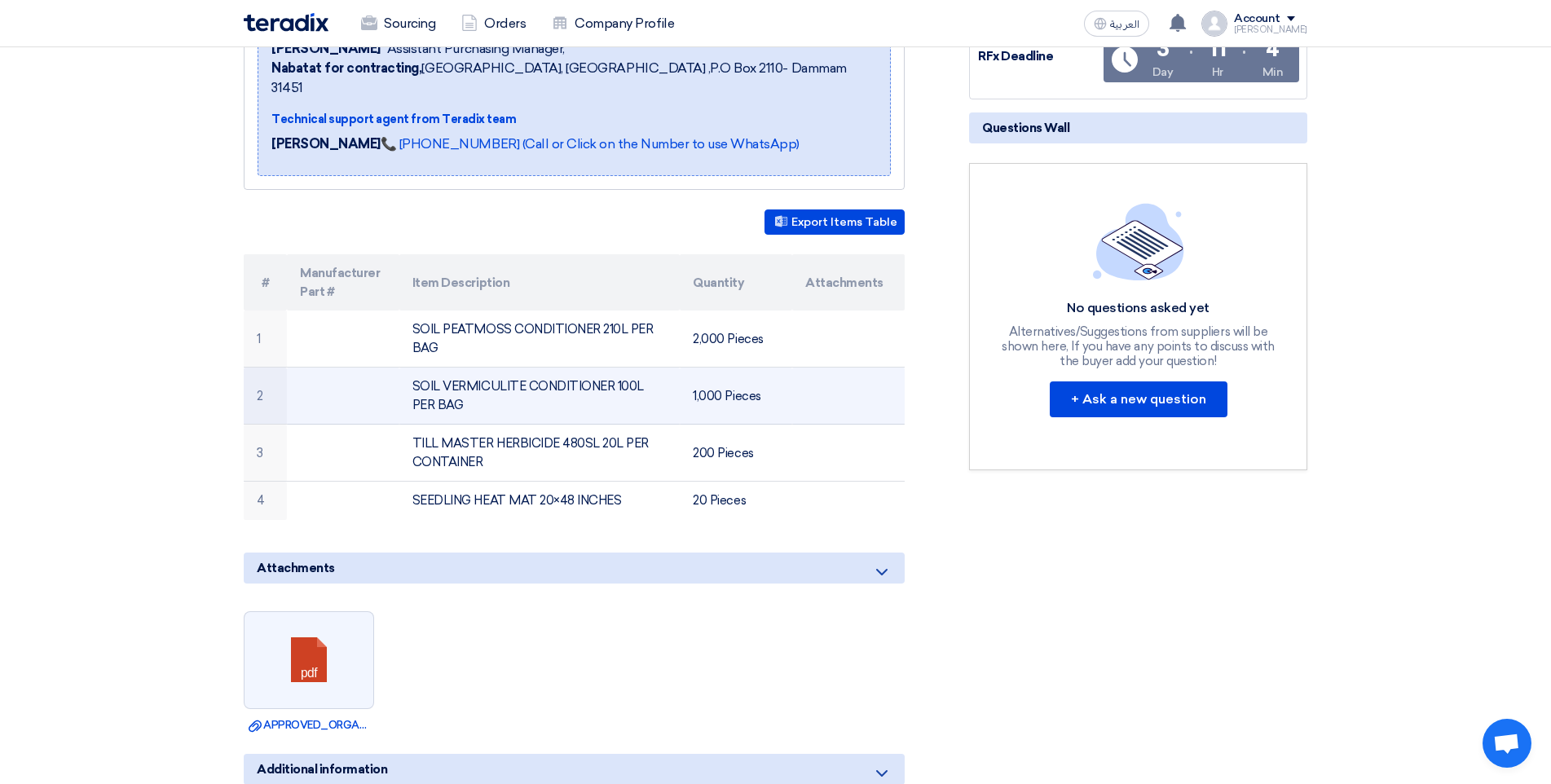
scroll to position [288, 0]
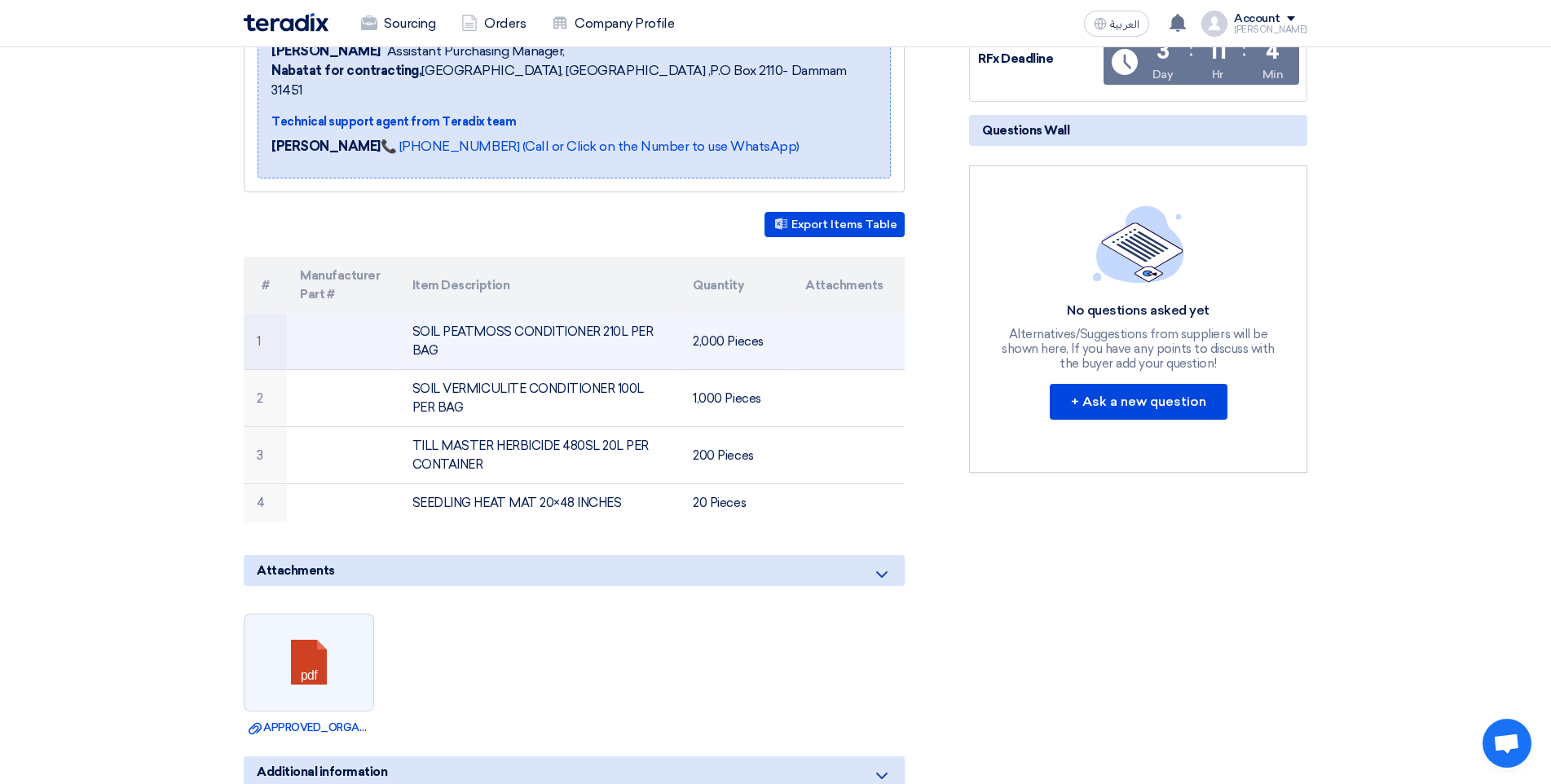
click at [482, 341] on td "SOIL PEATMOSS CONDITIONER 210L PER BAG" at bounding box center [540, 341] width 281 height 57
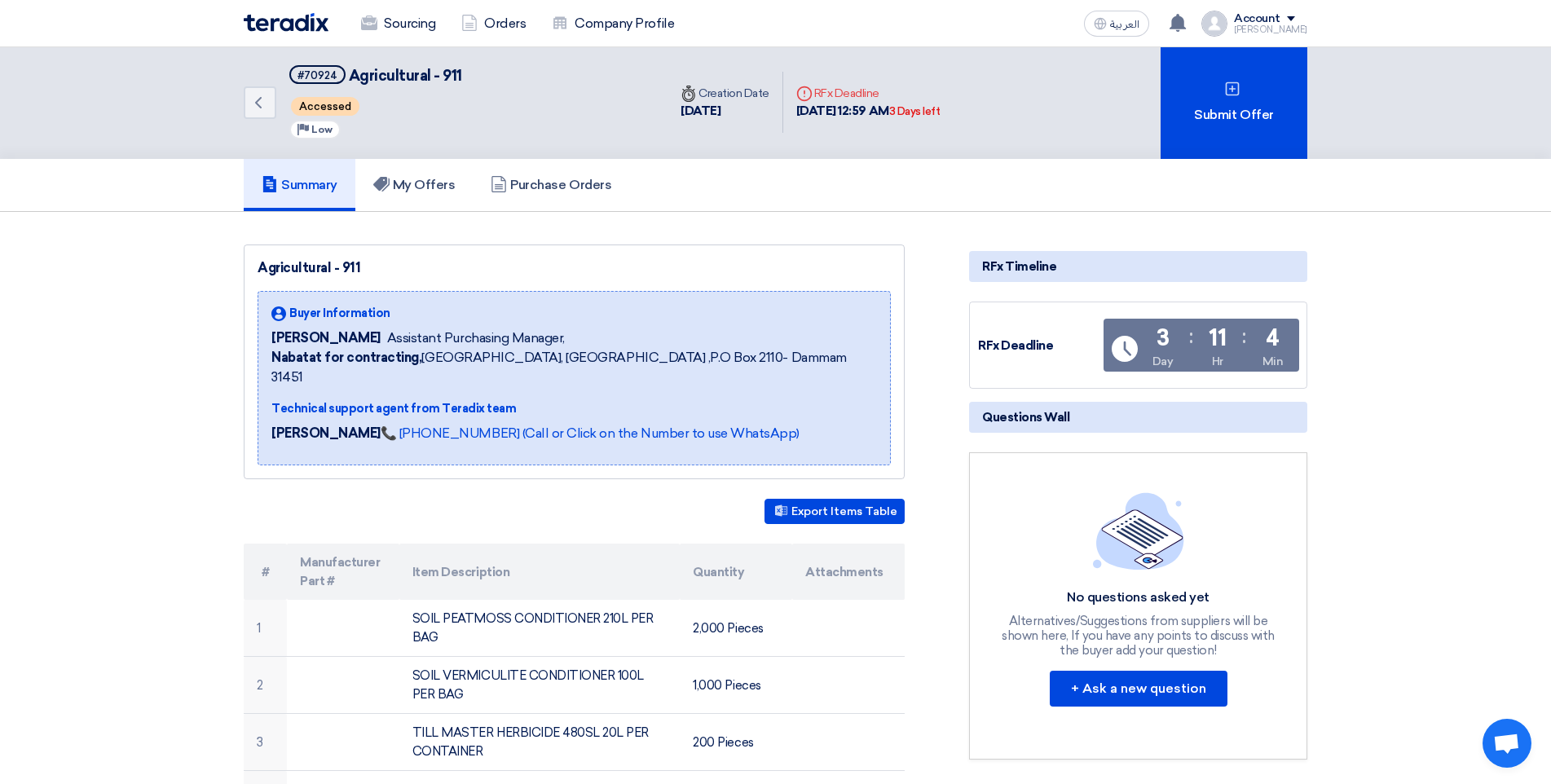
scroll to position [0, 0]
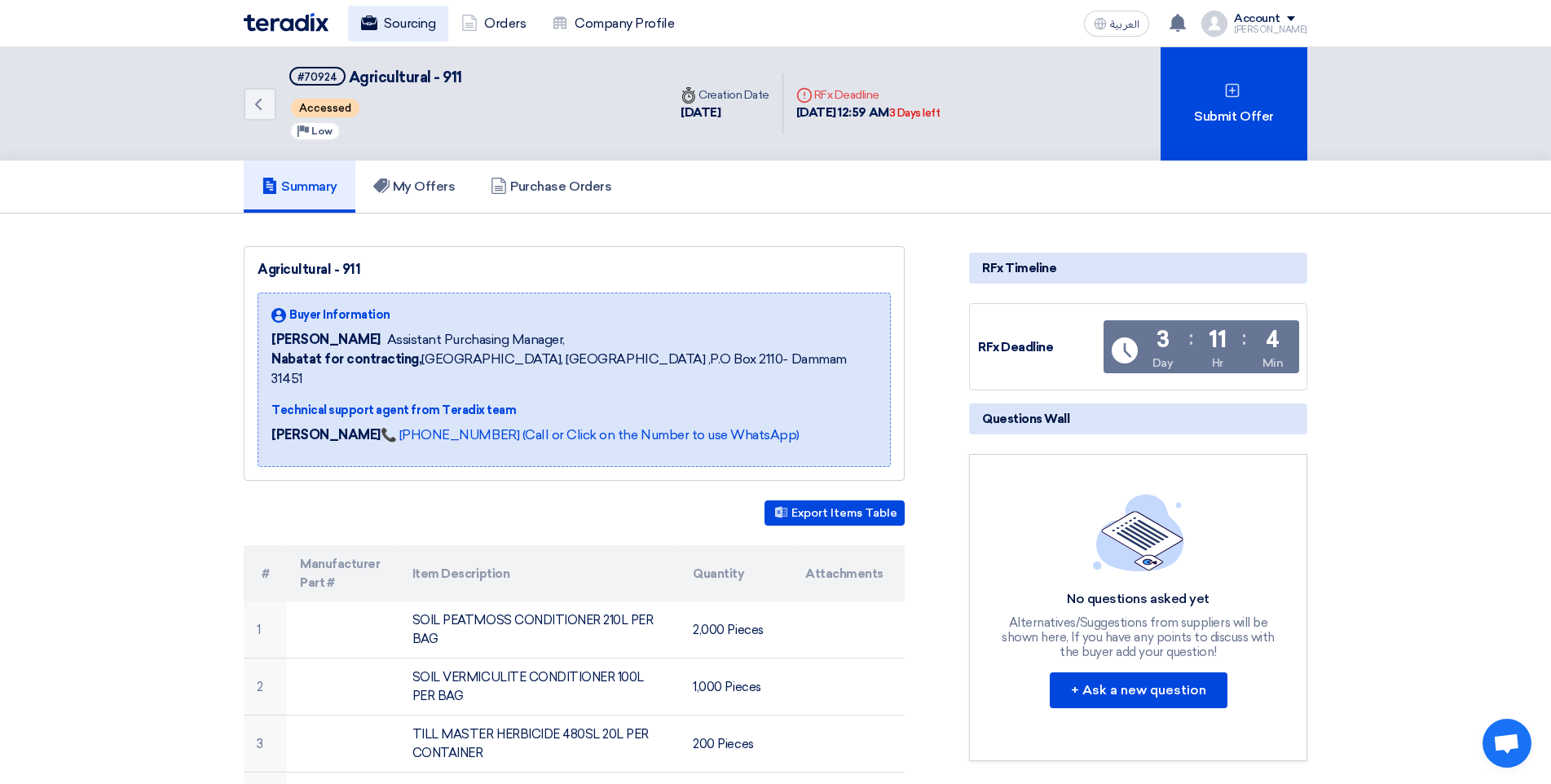
click at [410, 26] on link "Sourcing" at bounding box center [398, 24] width 100 height 36
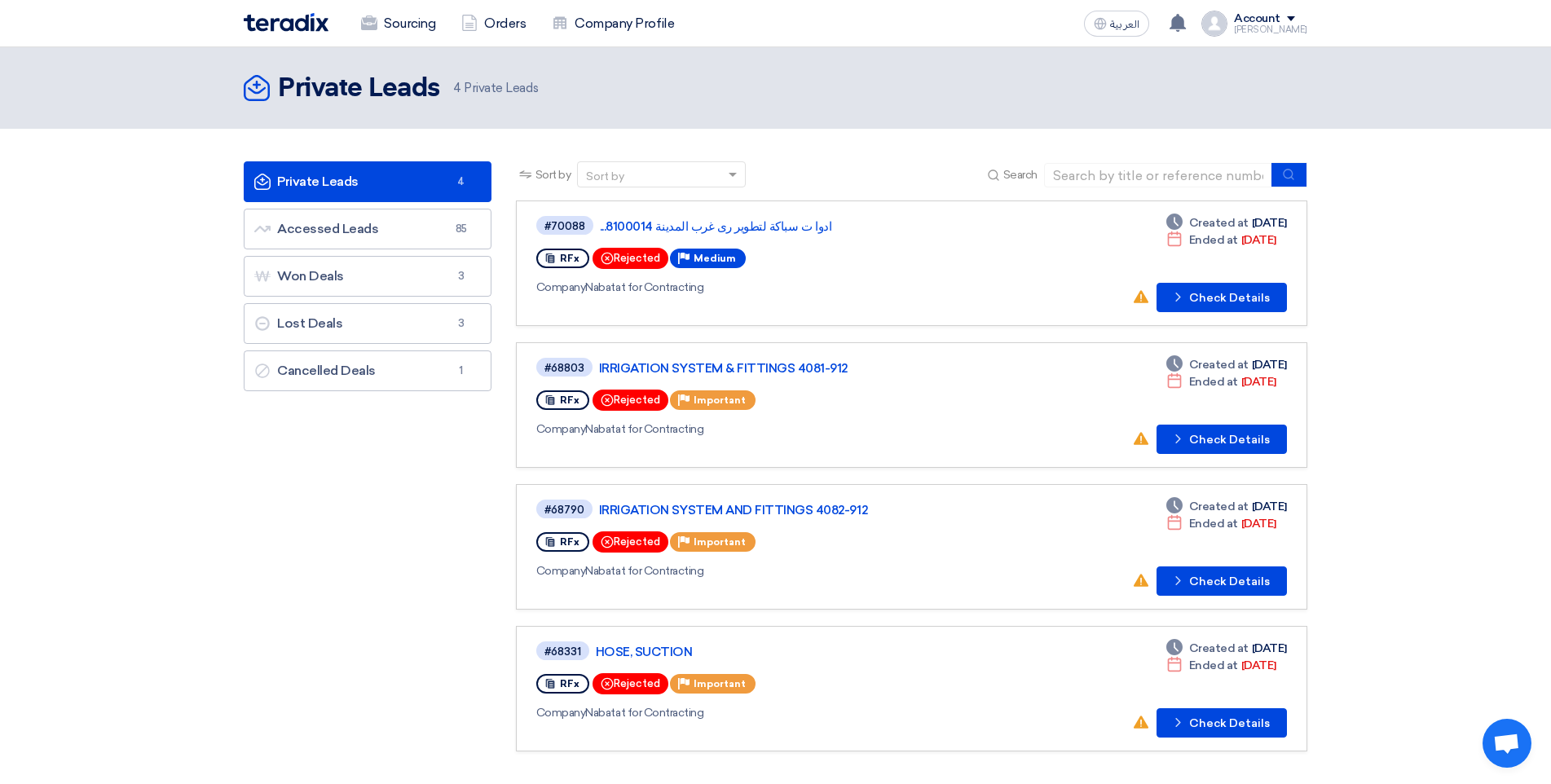
click at [327, 186] on link "Private Leads Private Leads 4" at bounding box center [367, 182] width 247 height 41
click at [330, 223] on link "Accessed Leads Accessed Leads 85" at bounding box center [367, 229] width 247 height 41
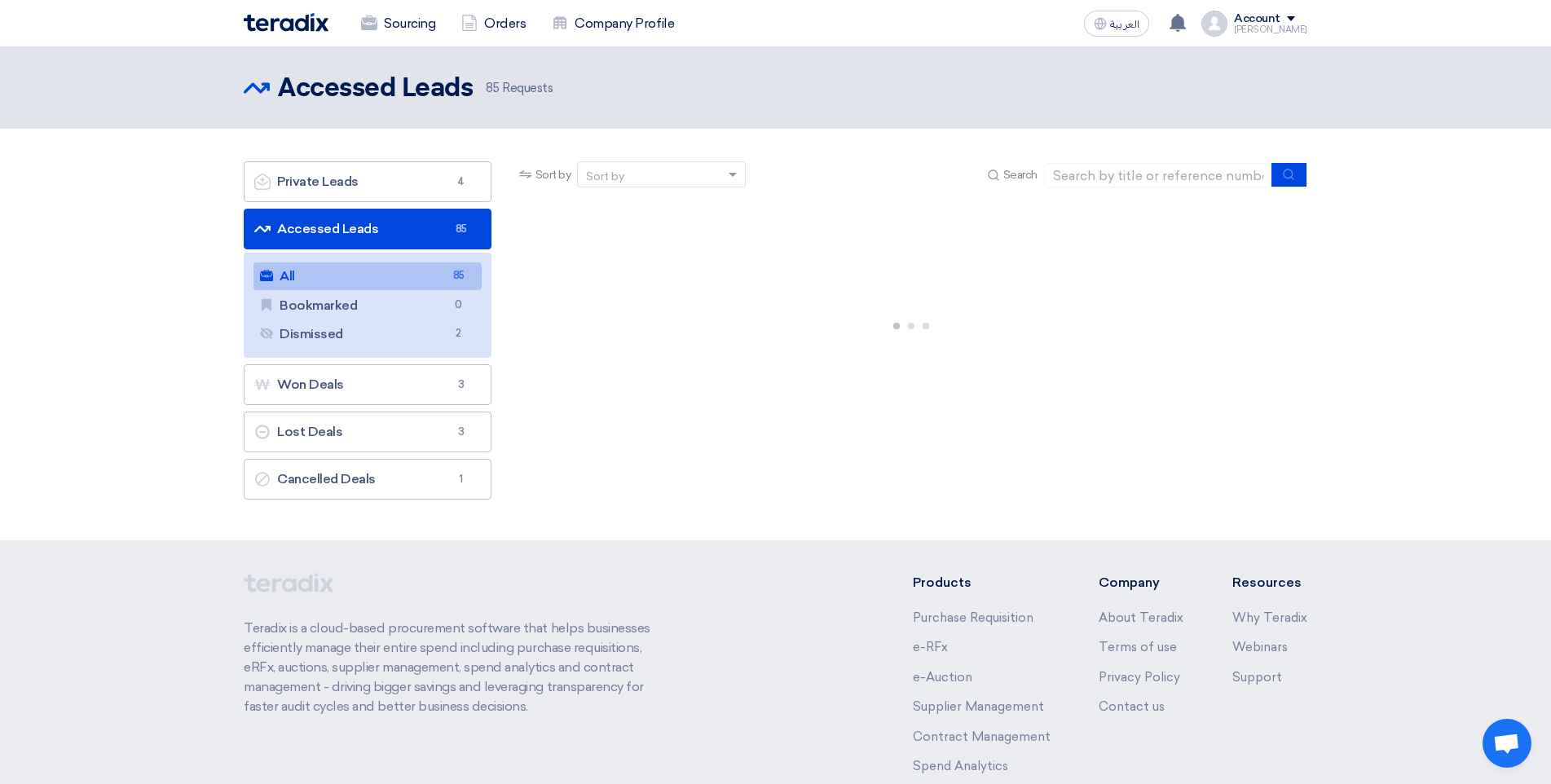
click at [339, 270] on link "All All 85" at bounding box center [367, 276] width 228 height 28
click at [339, 270] on link "All All 85" at bounding box center [367, 276] width 228 height 28
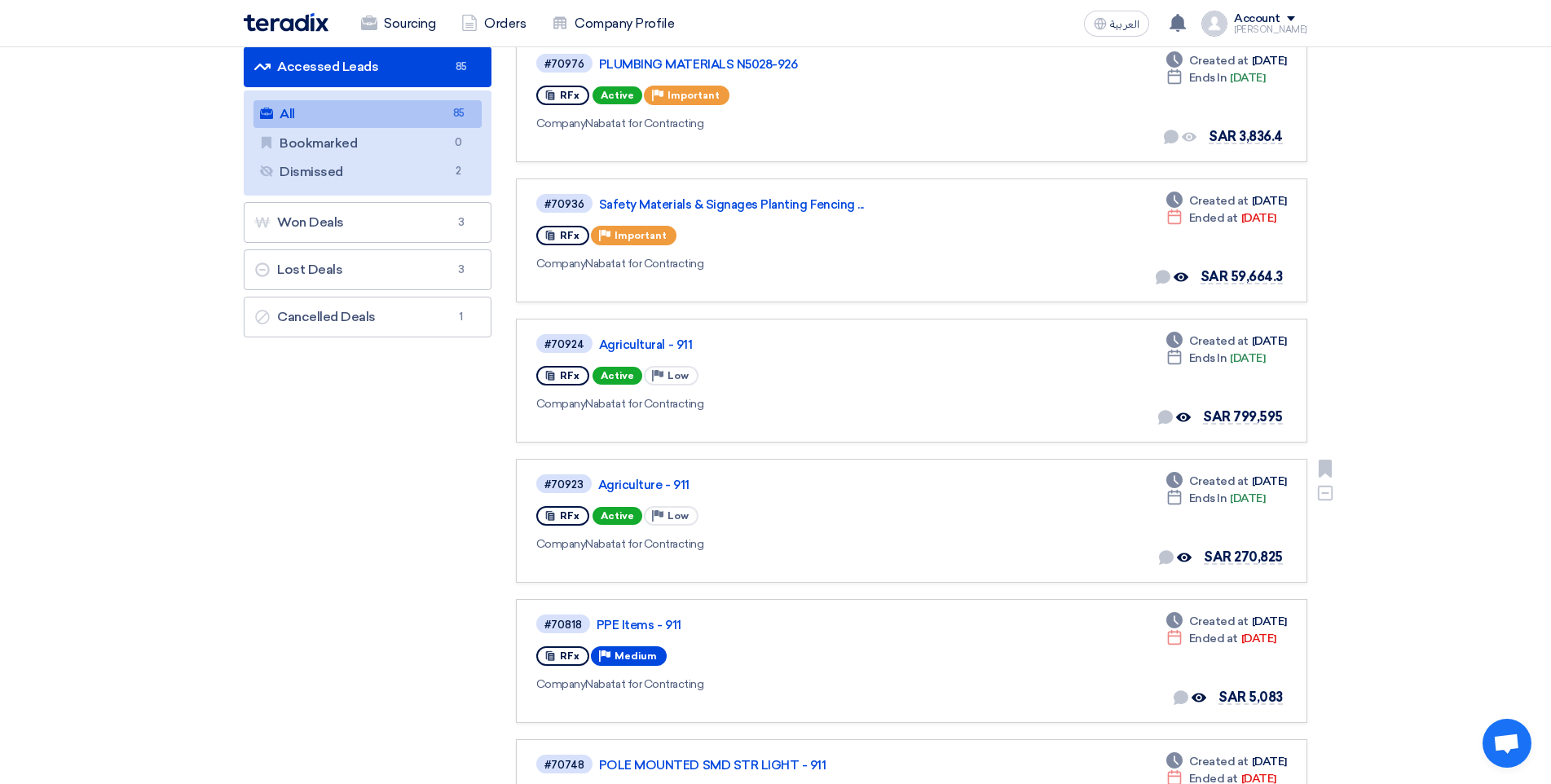
scroll to position [163, 0]
click at [642, 481] on link "Agriculture - 911" at bounding box center [802, 484] width 407 height 14
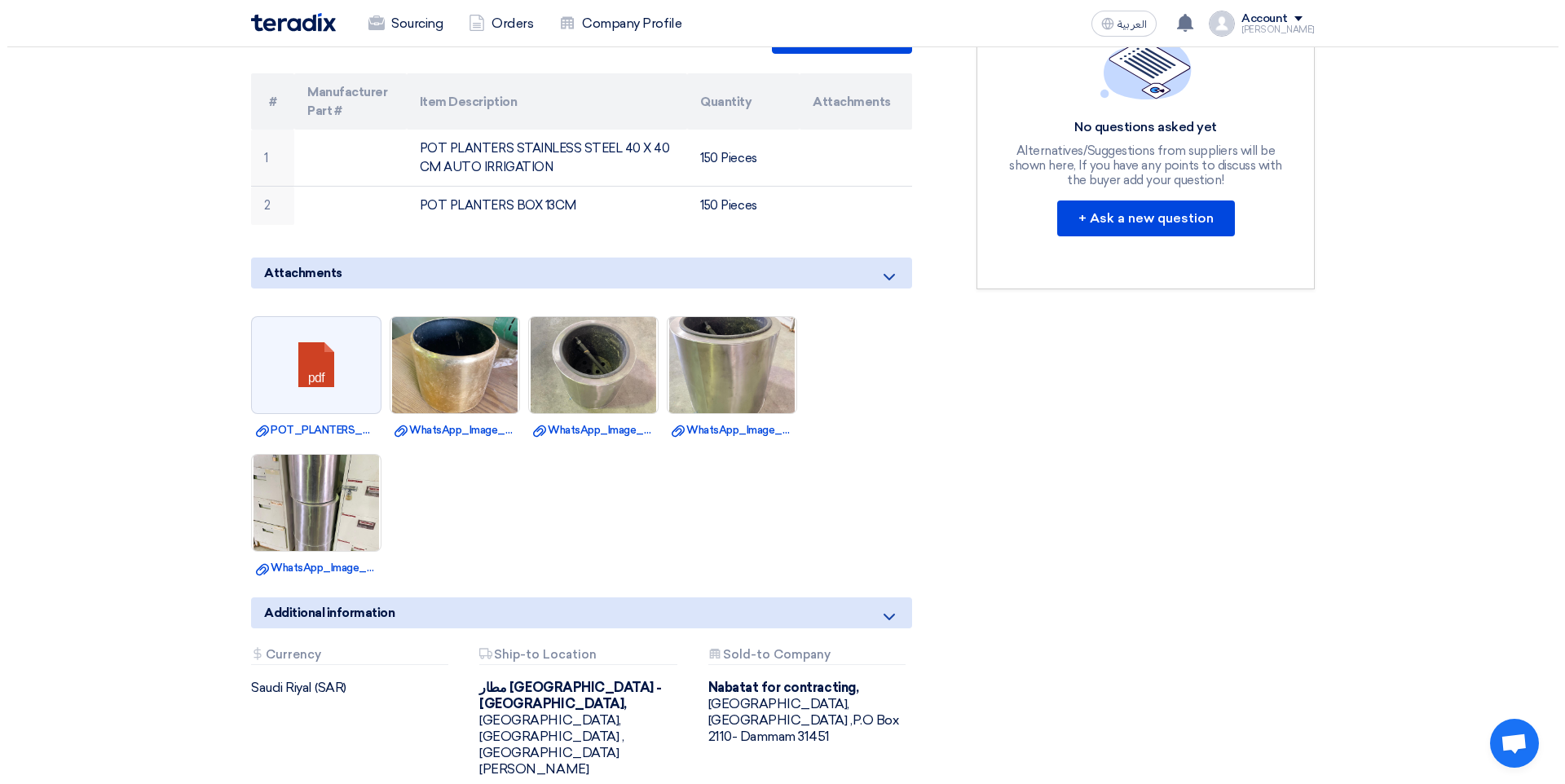
scroll to position [489, 0]
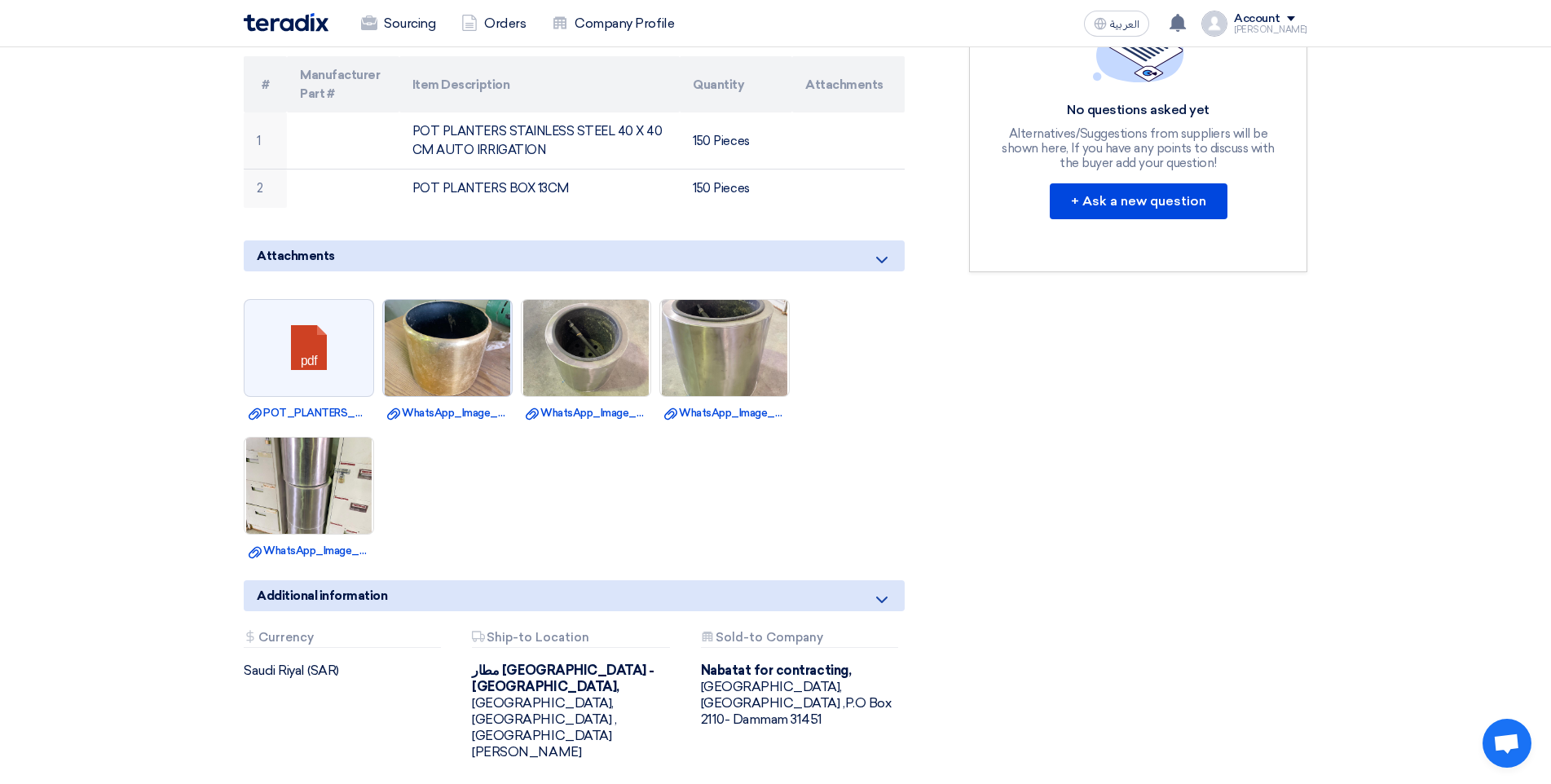
click at [459, 327] on img at bounding box center [447, 348] width 128 height 170
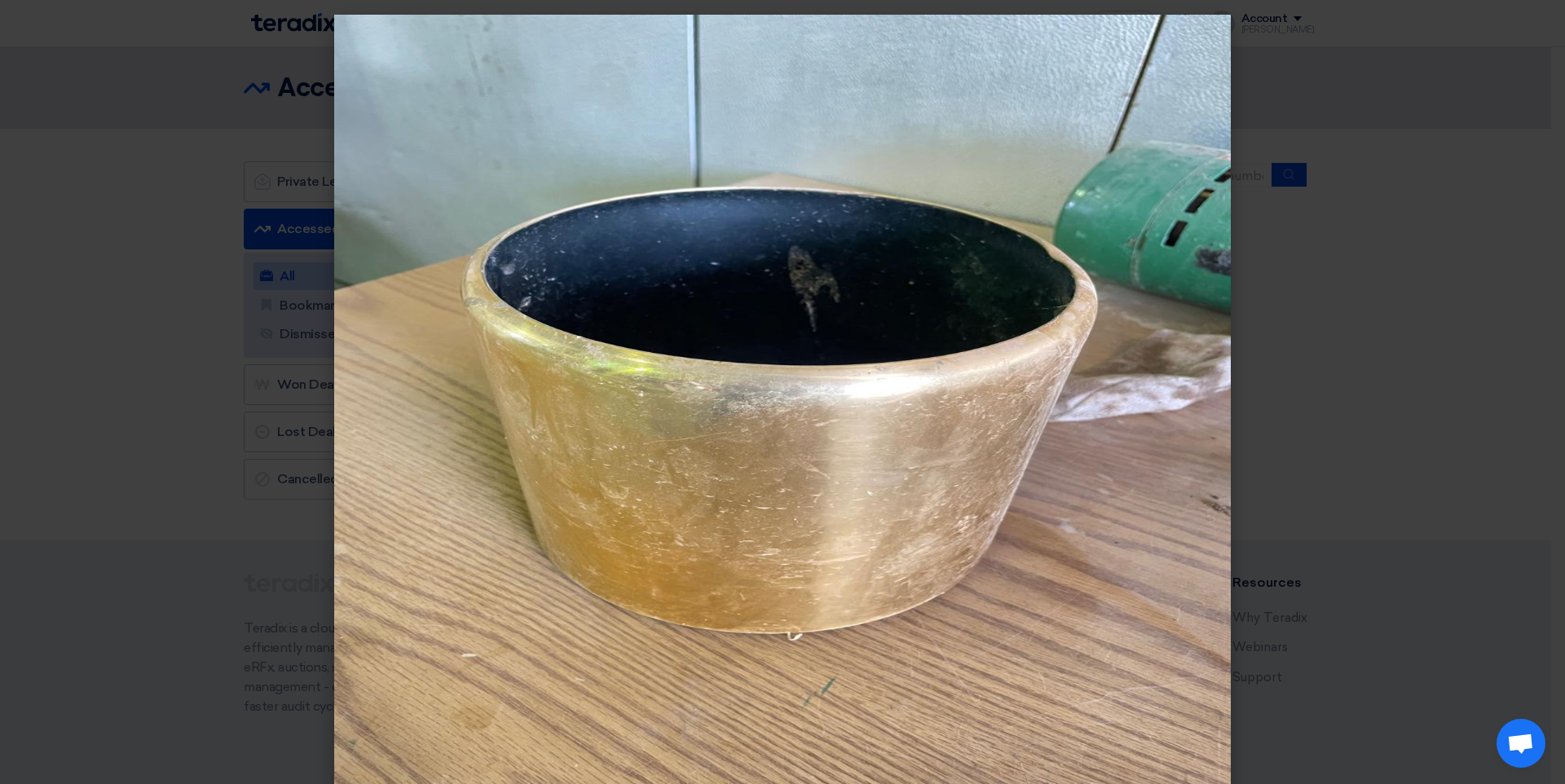
click at [1458, 446] on modal-container at bounding box center [782, 392] width 1565 height 784
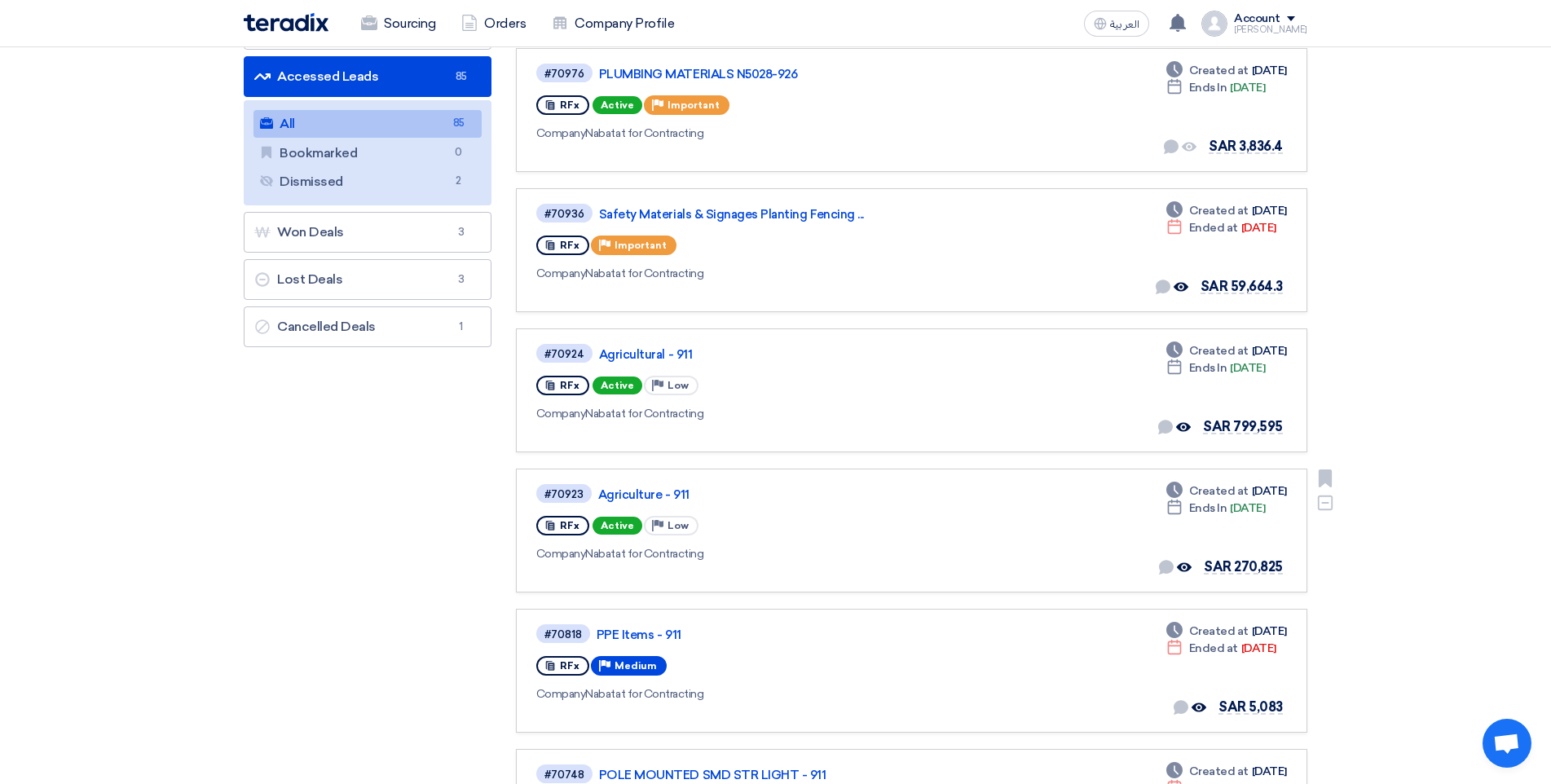
scroll to position [163, 0]
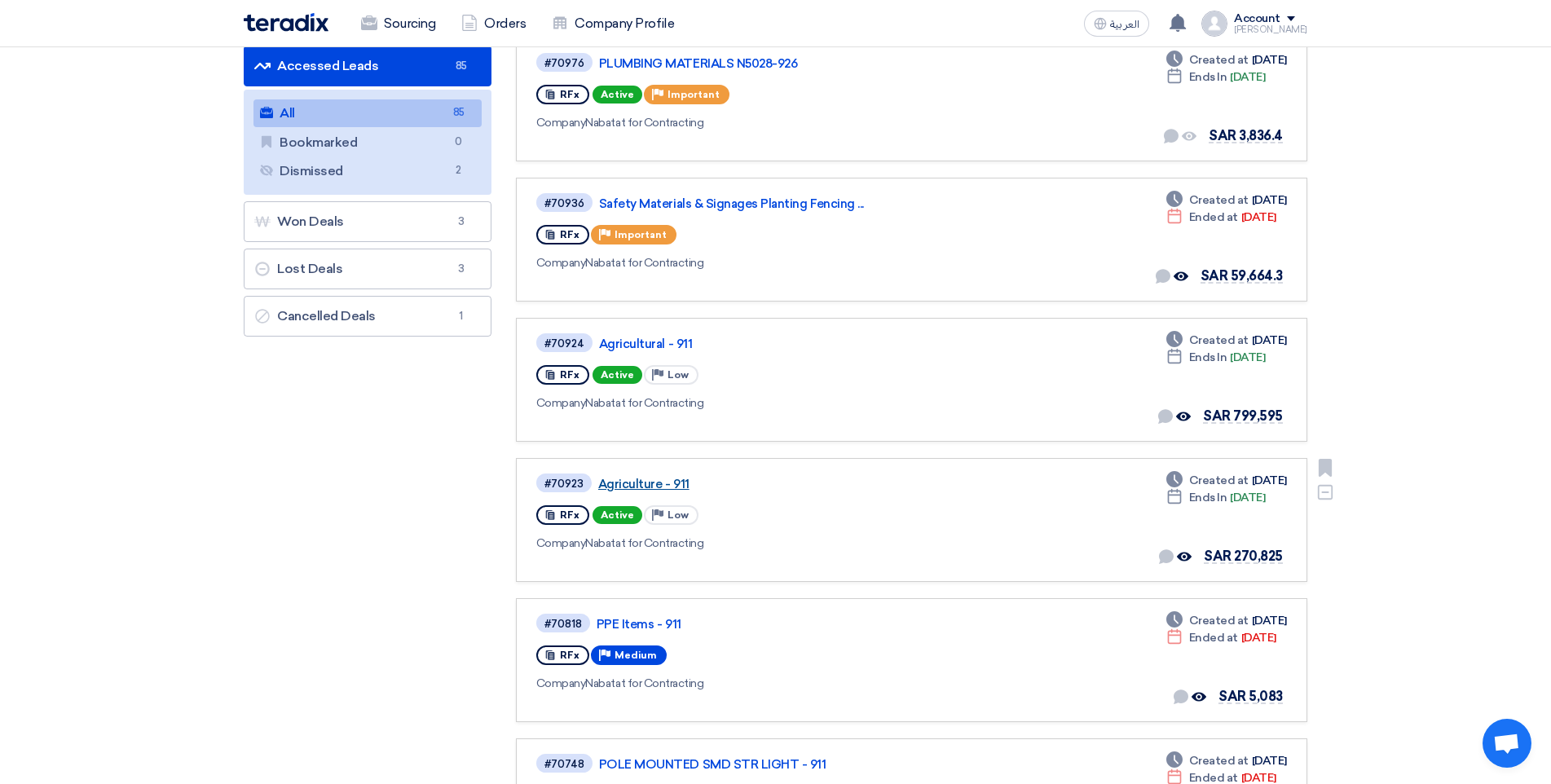
click at [636, 479] on link "Agriculture - 911" at bounding box center [802, 484] width 407 height 14
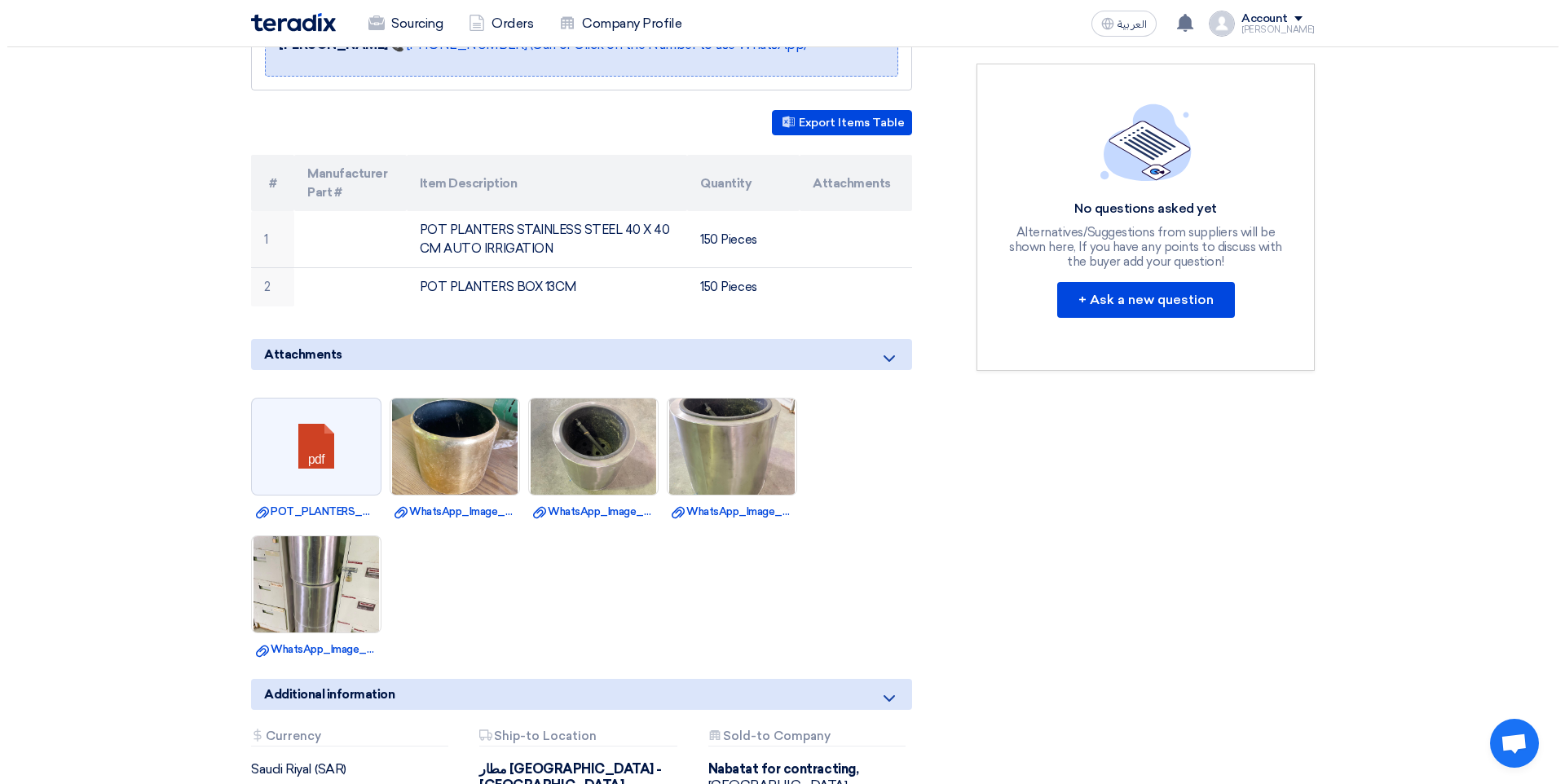
scroll to position [407, 0]
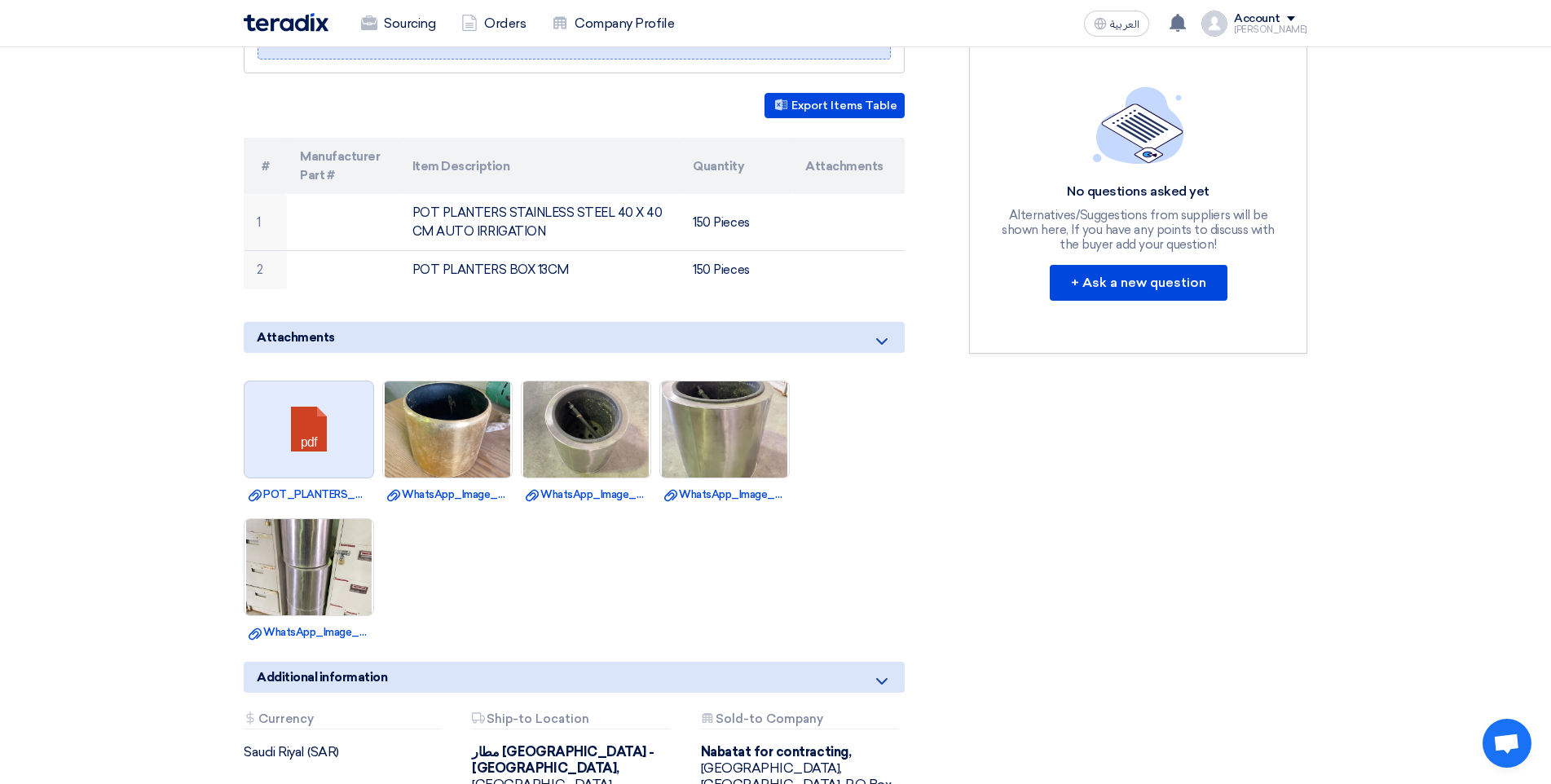
click at [311, 413] on link at bounding box center [310, 430] width 130 height 98
click at [599, 422] on img at bounding box center [585, 429] width 128 height 170
